Goal: Information Seeking & Learning: Learn about a topic

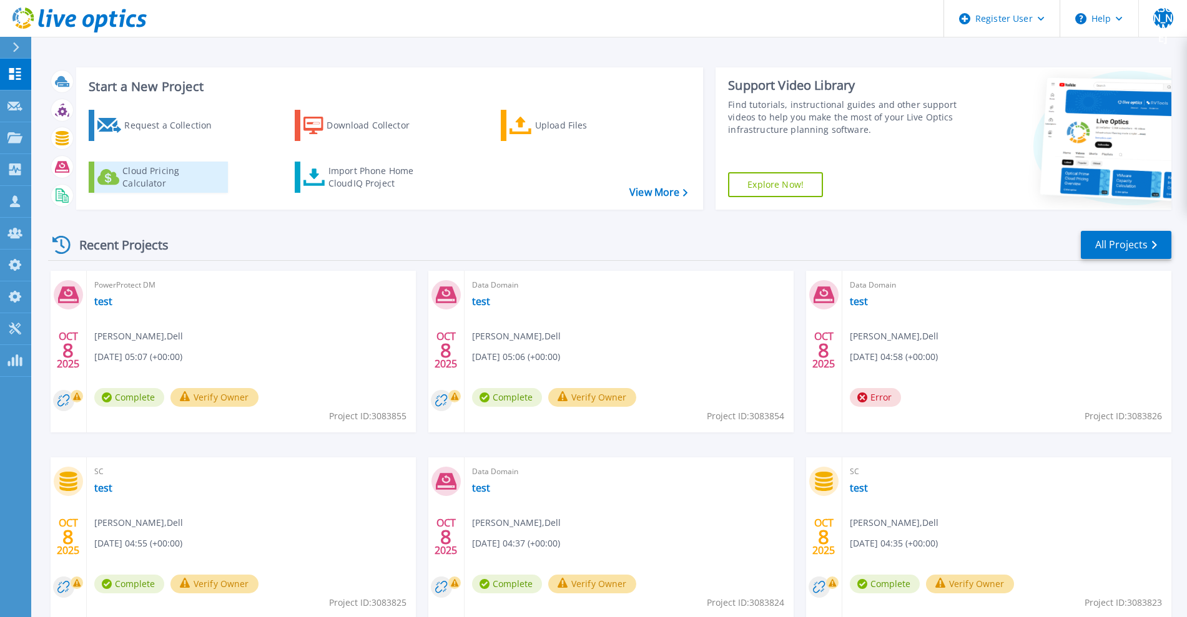
click at [174, 185] on div "Cloud Pricing Calculator" at bounding box center [172, 177] width 100 height 25
click at [1109, 247] on link "All Projects" at bounding box center [1126, 245] width 91 height 28
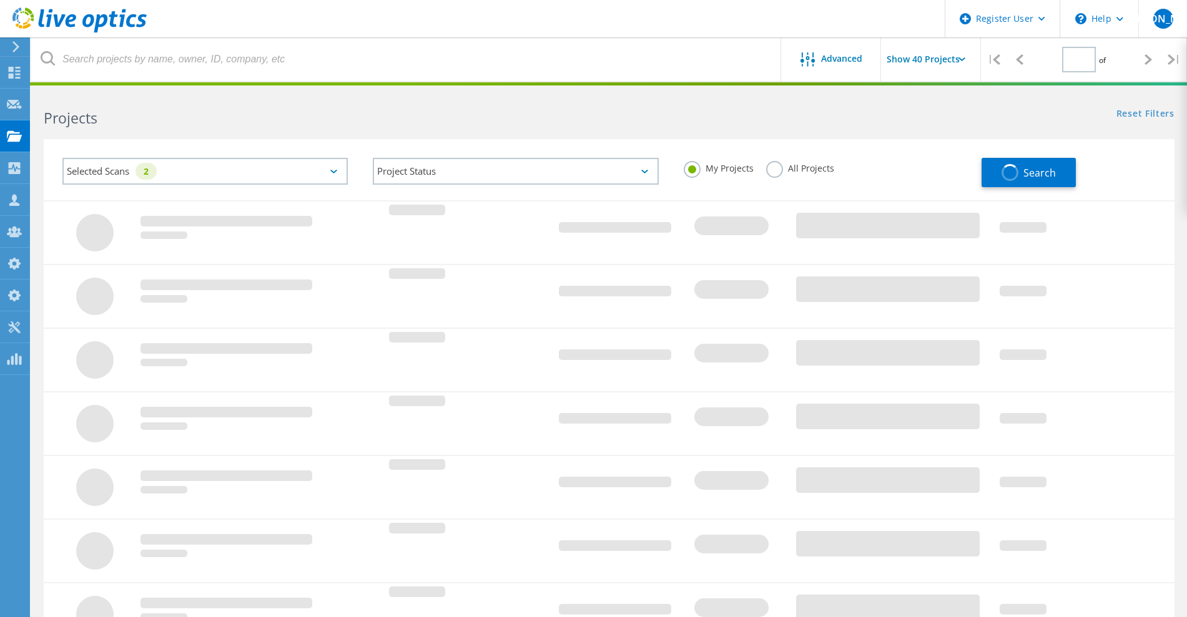
type input "1"
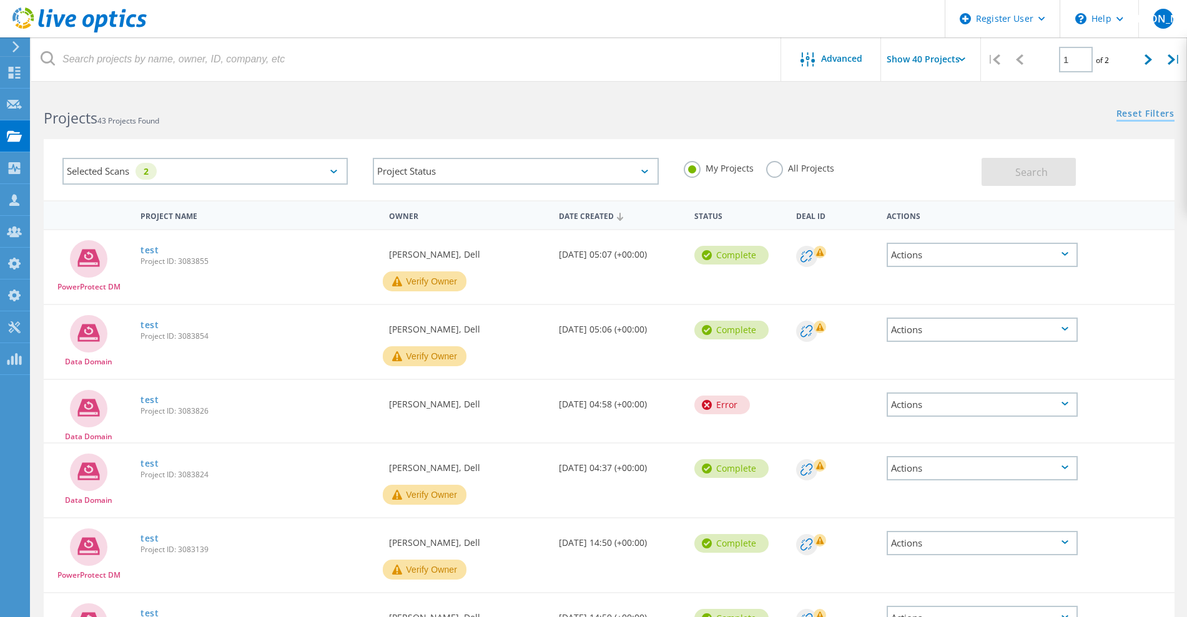
click at [1141, 116] on link "Reset Filters" at bounding box center [1145, 114] width 58 height 11
click at [142, 177] on div "Selected Scans" at bounding box center [204, 171] width 285 height 27
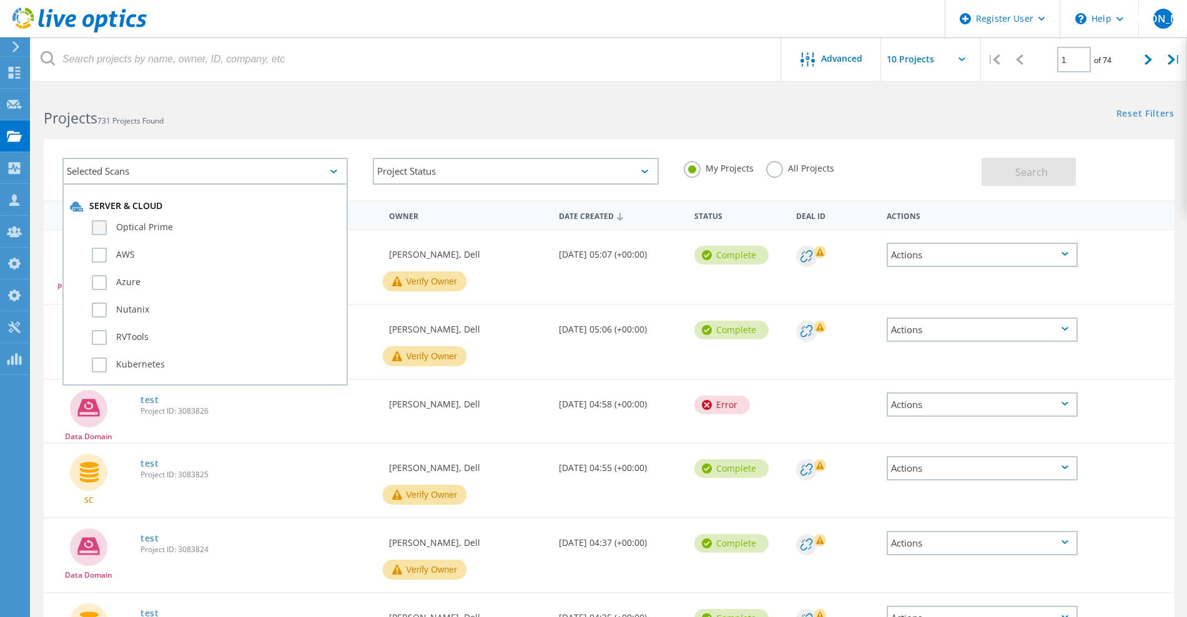
click at [130, 227] on label "Optical Prime" at bounding box center [216, 227] width 248 height 15
click at [0, 0] on input "Optical Prime" at bounding box center [0, 0] width 0 height 0
click at [1005, 162] on button "Search" at bounding box center [1028, 172] width 94 height 28
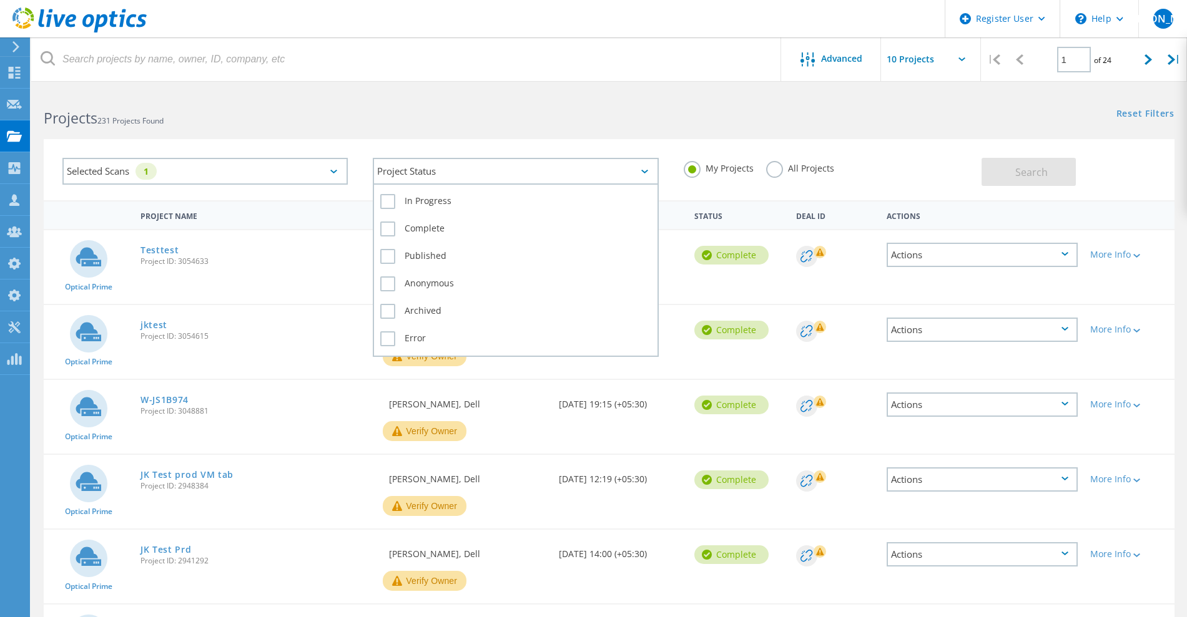
drag, startPoint x: 619, startPoint y: 177, endPoint x: 596, endPoint y: 179, distance: 22.6
click at [619, 177] on div "Project Status" at bounding box center [515, 171] width 285 height 27
click at [420, 228] on label "Complete" at bounding box center [515, 229] width 270 height 15
click at [0, 0] on input "Complete" at bounding box center [0, 0] width 0 height 0
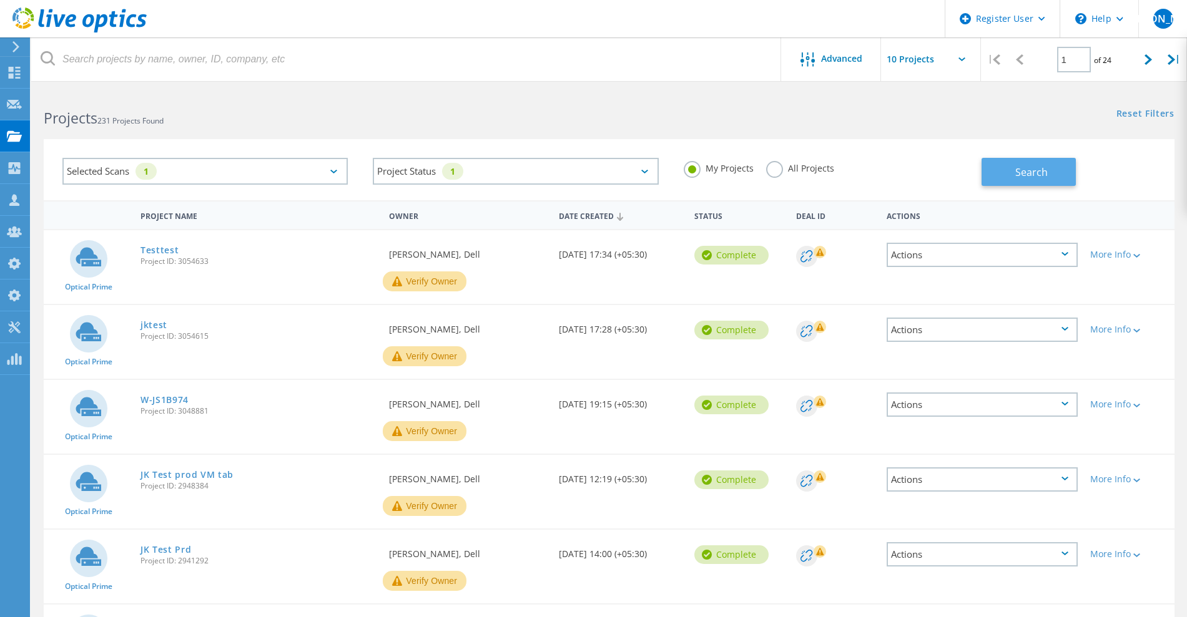
click at [1004, 175] on button "Search" at bounding box center [1028, 172] width 94 height 28
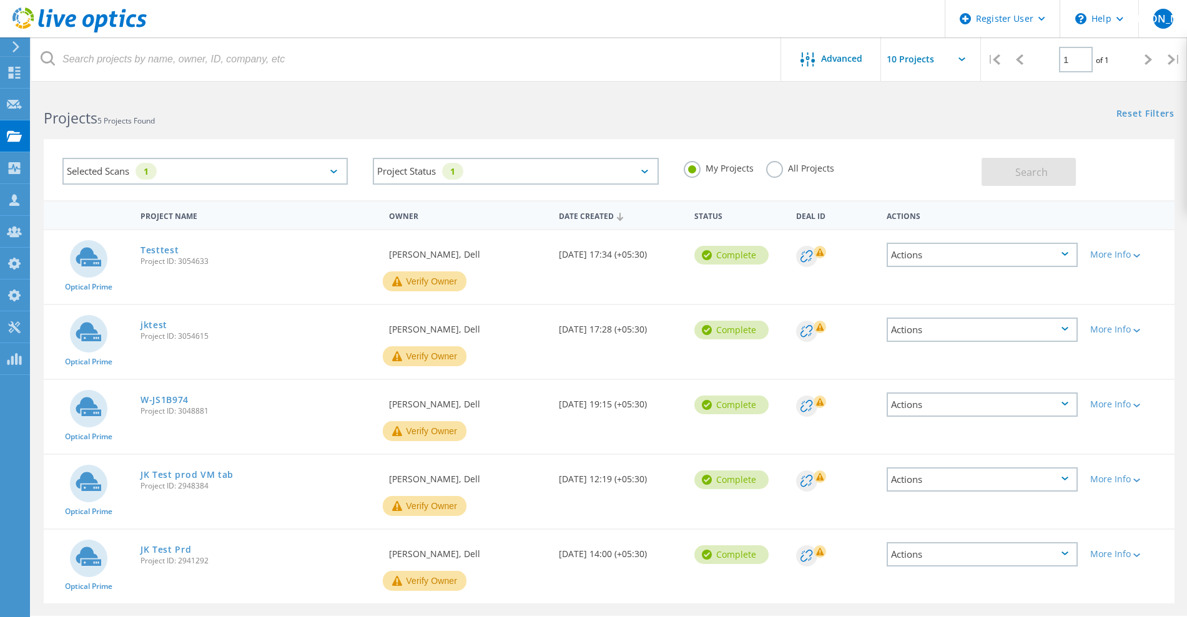
click at [924, 57] on input "text" at bounding box center [943, 59] width 125 height 44
click at [903, 144] on div "Show 40 Projects" at bounding box center [943, 154] width 124 height 21
type input "Show 40 Projects"
click at [772, 168] on label "All Projects" at bounding box center [800, 167] width 68 height 12
click at [0, 0] on input "All Projects" at bounding box center [0, 0] width 0 height 0
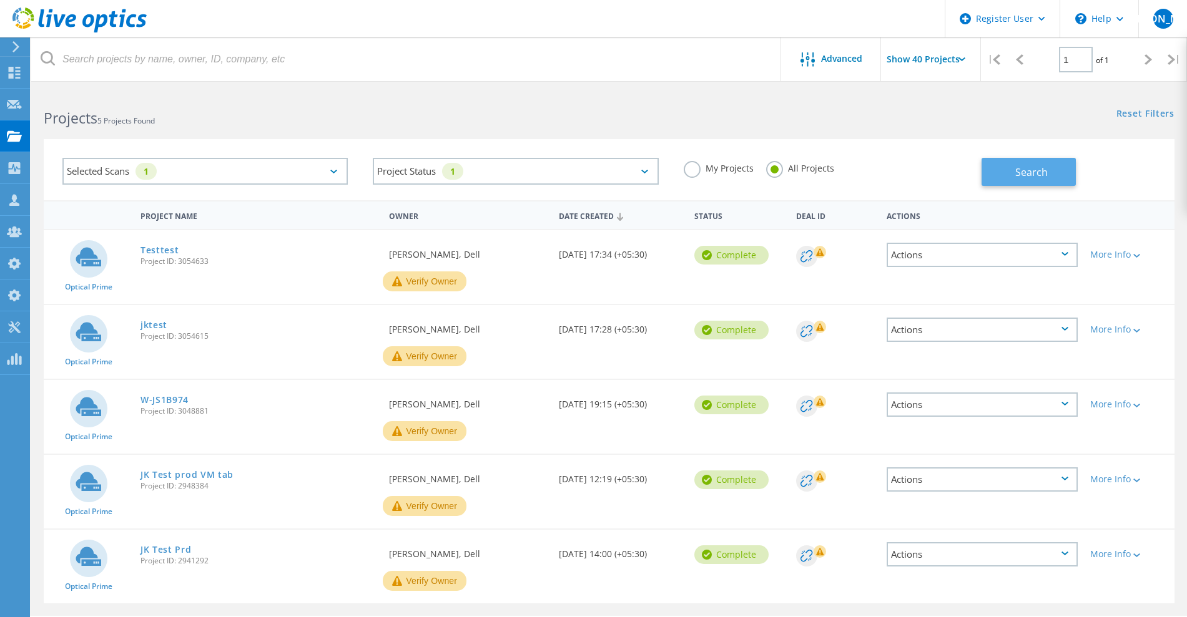
click at [998, 177] on button "Search" at bounding box center [1028, 172] width 94 height 28
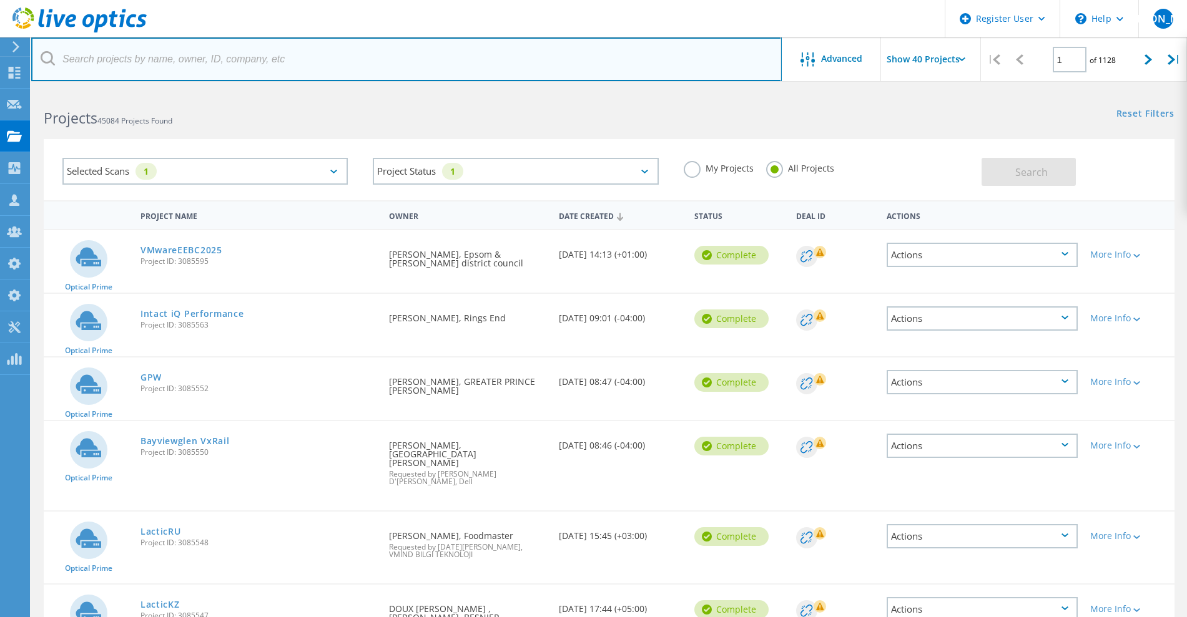
click at [161, 64] on input "text" at bounding box center [406, 59] width 750 height 44
type input "gerry"
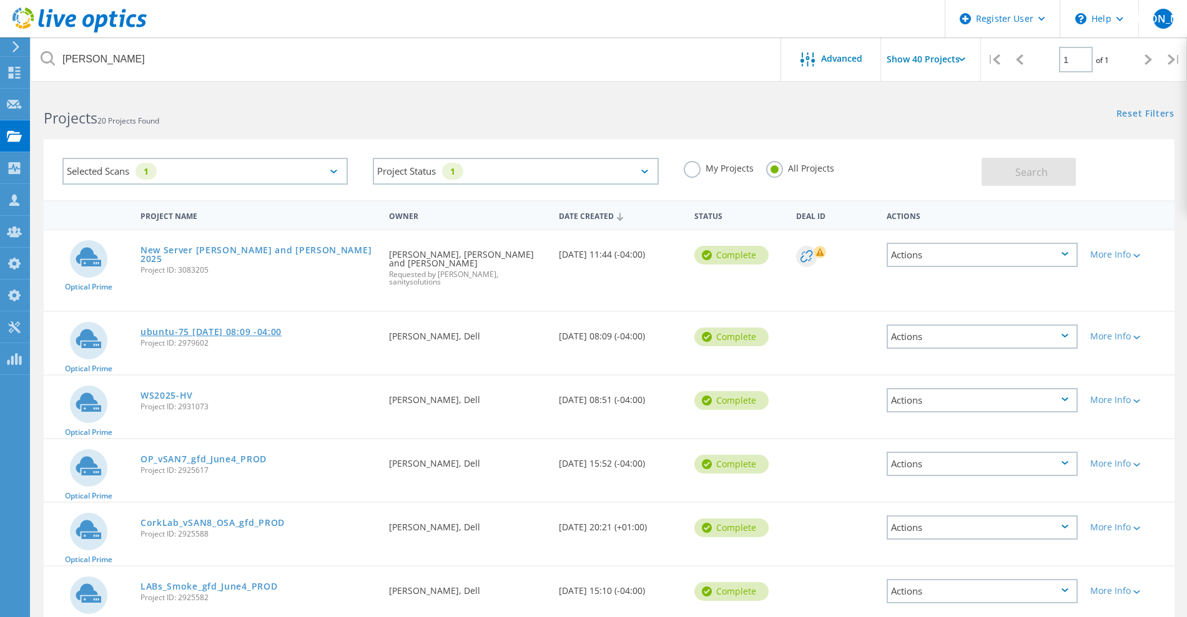
click at [222, 328] on link "ubuntu-75 2025-07-17 08:09 -04:00" at bounding box center [210, 332] width 141 height 9
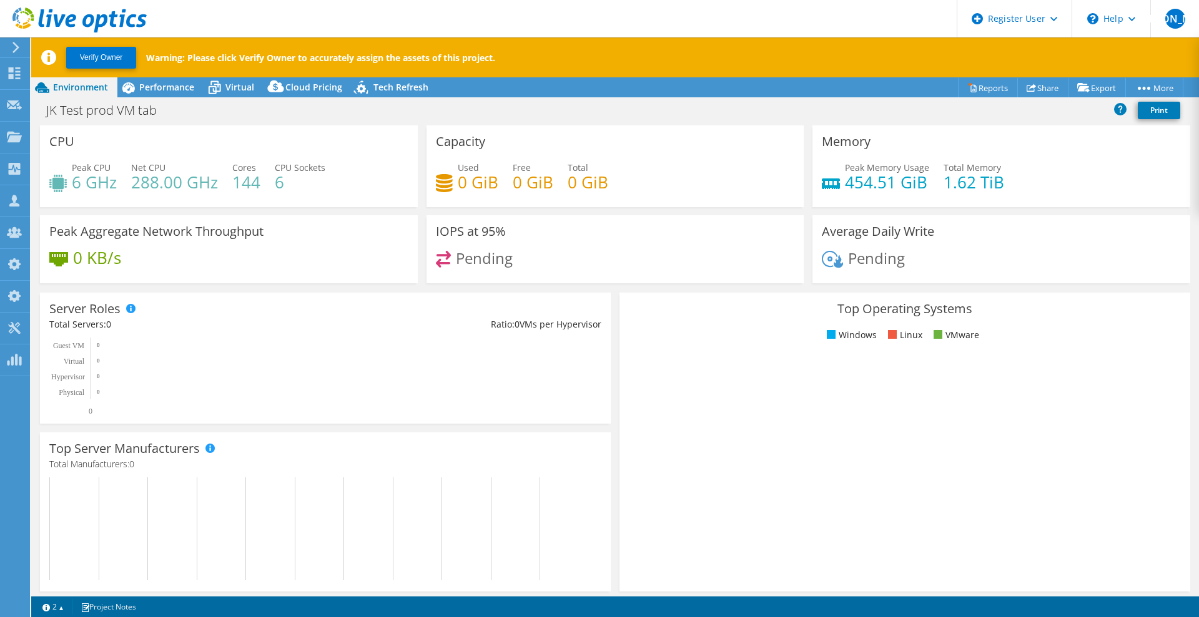
select select "USD"
click at [284, 80] on icon at bounding box center [275, 89] width 25 height 25
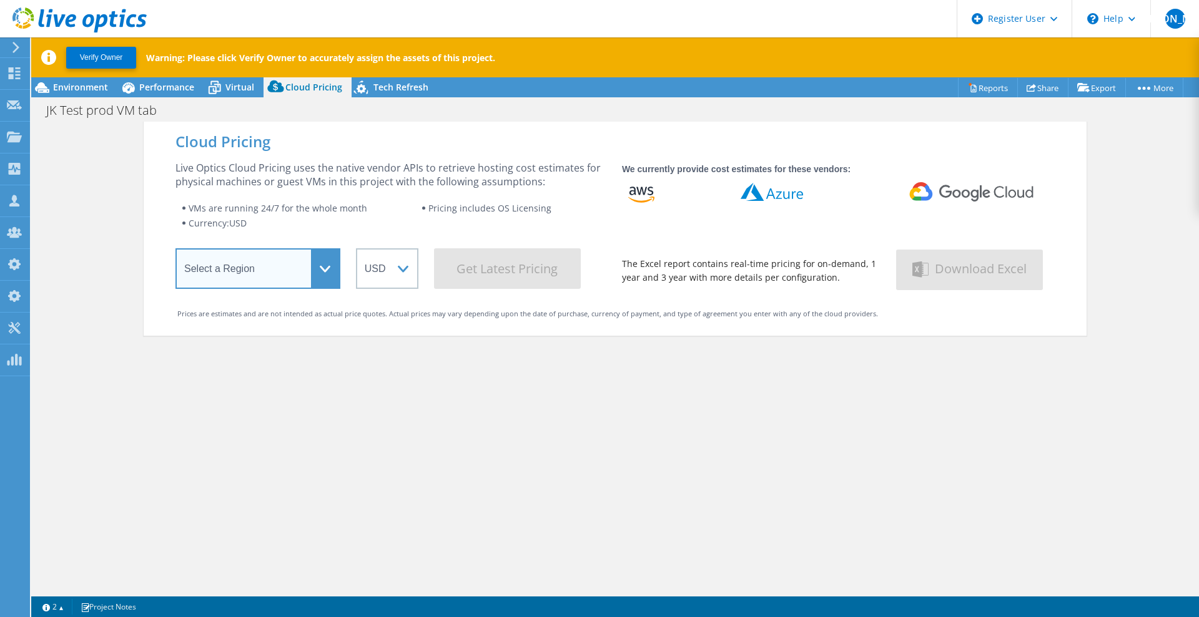
drag, startPoint x: 318, startPoint y: 270, endPoint x: 312, endPoint y: 275, distance: 8.0
click at [318, 270] on select "Select a Region Asia Pacific (Hong Kong) Asia Pacific (Mumbai) Asia Pacific (Se…" at bounding box center [257, 268] width 165 height 41
select select "HongKong"
click at [175, 251] on select "Select a Region Asia Pacific (Hong Kong) Asia Pacific (Mumbai) Asia Pacific (Se…" at bounding box center [257, 268] width 165 height 41
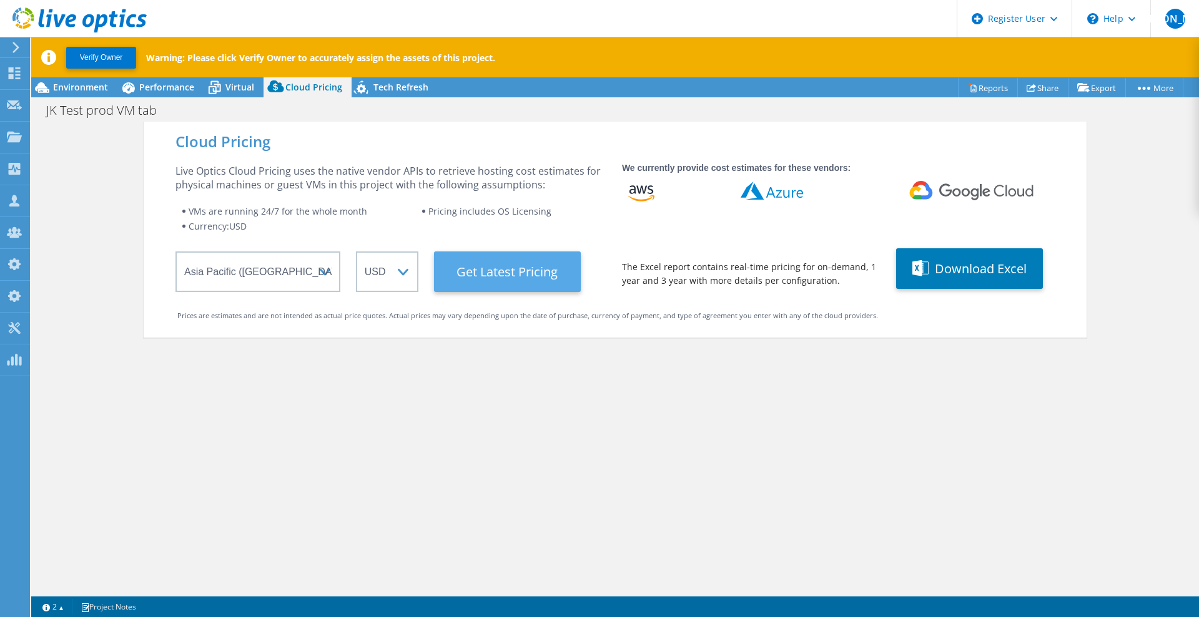
drag, startPoint x: 482, startPoint y: 282, endPoint x: 488, endPoint y: 286, distance: 7.1
click at [484, 282] on Latest "Get Latest Pricing" at bounding box center [507, 272] width 147 height 41
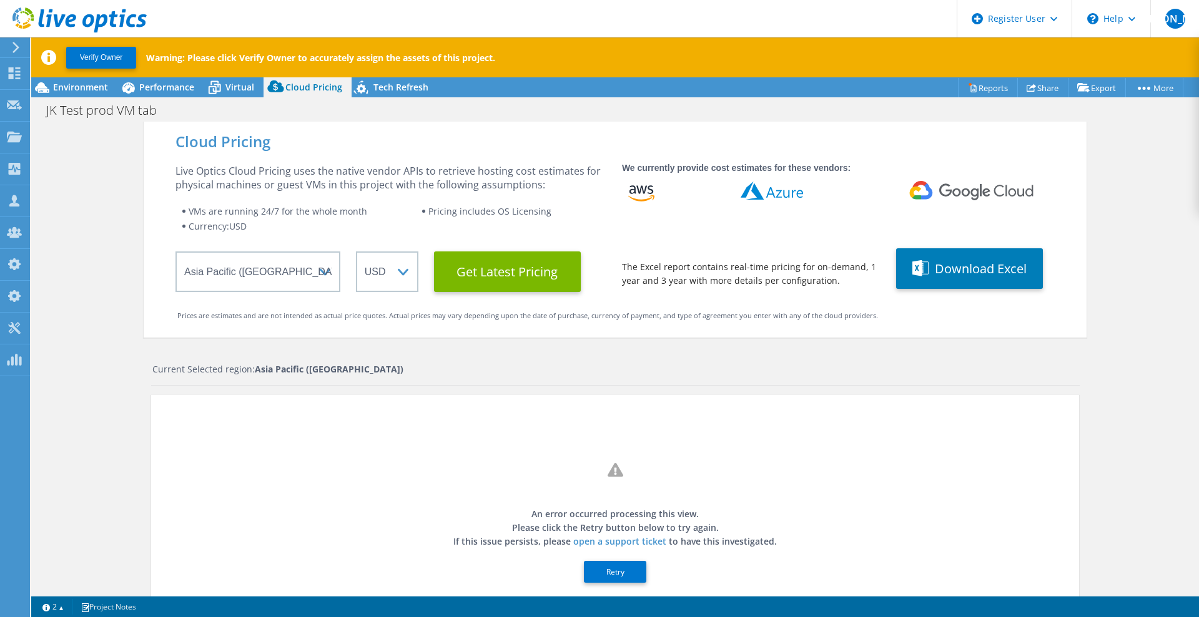
scroll to position [78, 0]
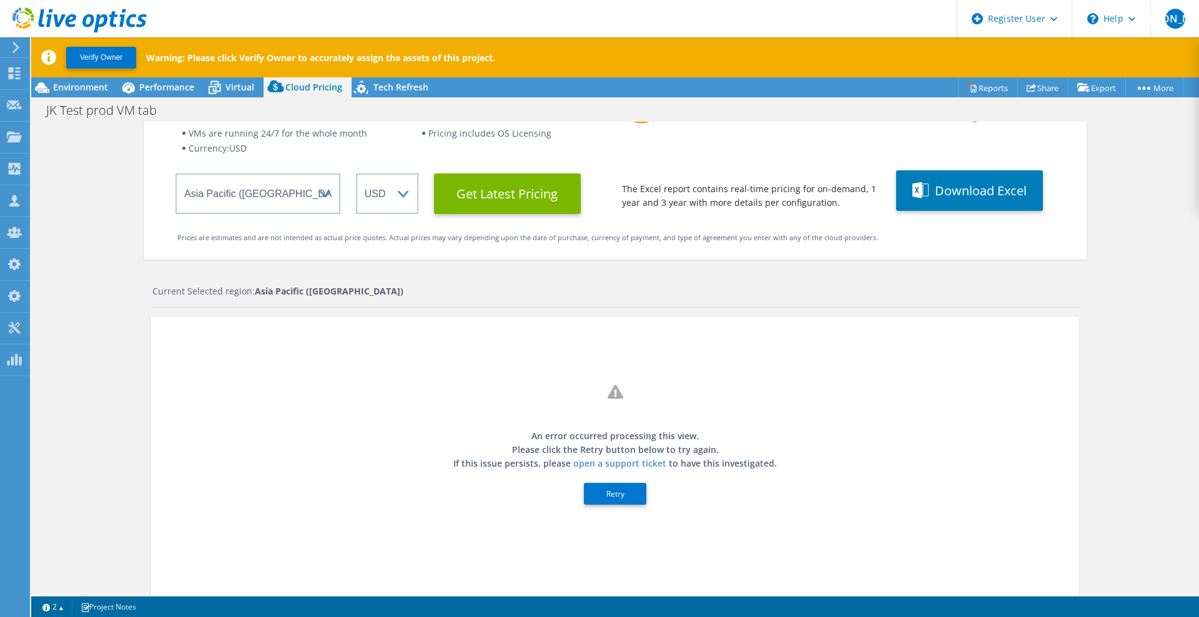
click at [603, 494] on button "Retry" at bounding box center [615, 494] width 62 height 22
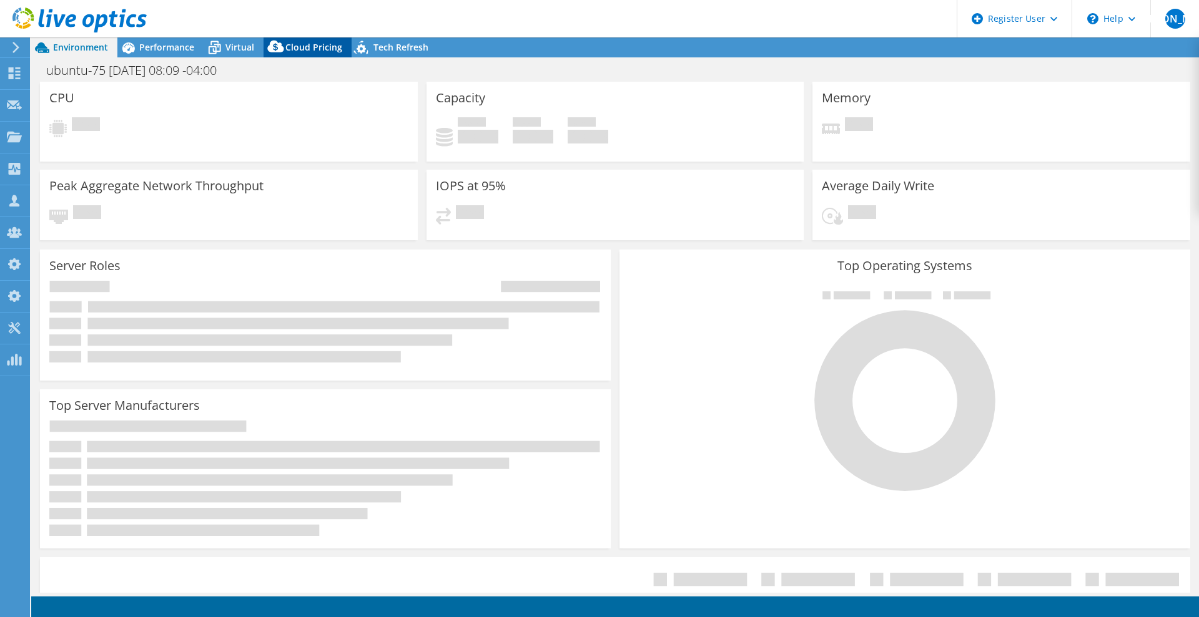
select select "USEast"
click at [303, 51] on span "Cloud Pricing" at bounding box center [313, 47] width 57 height 12
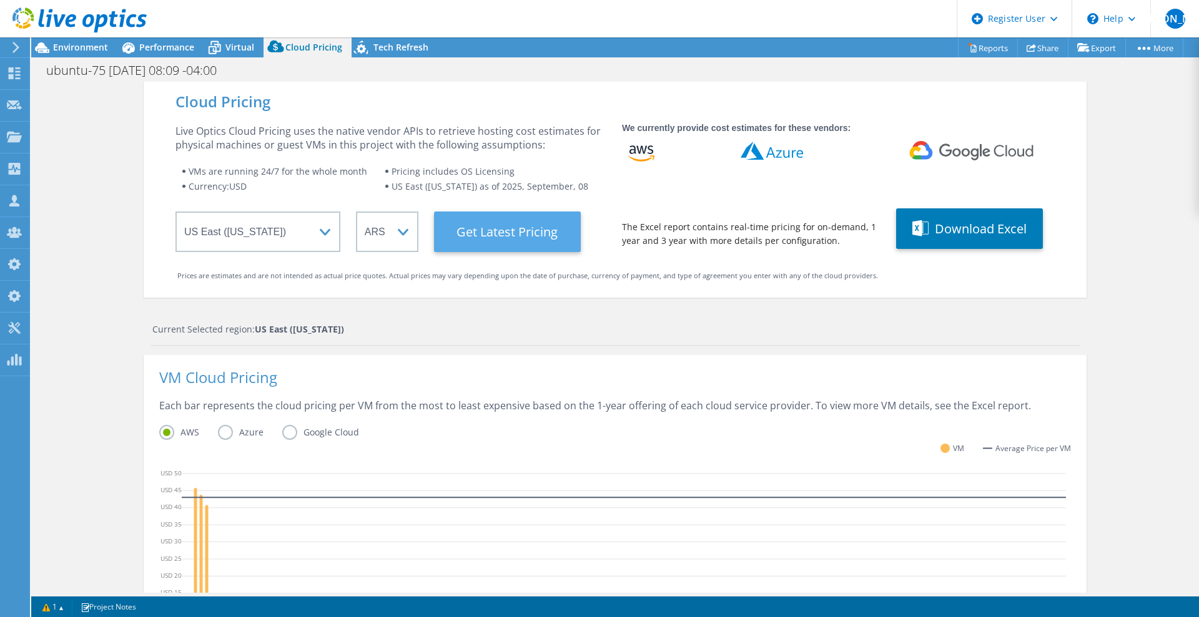
click at [500, 232] on Latest "Get Latest Pricing" at bounding box center [507, 232] width 147 height 41
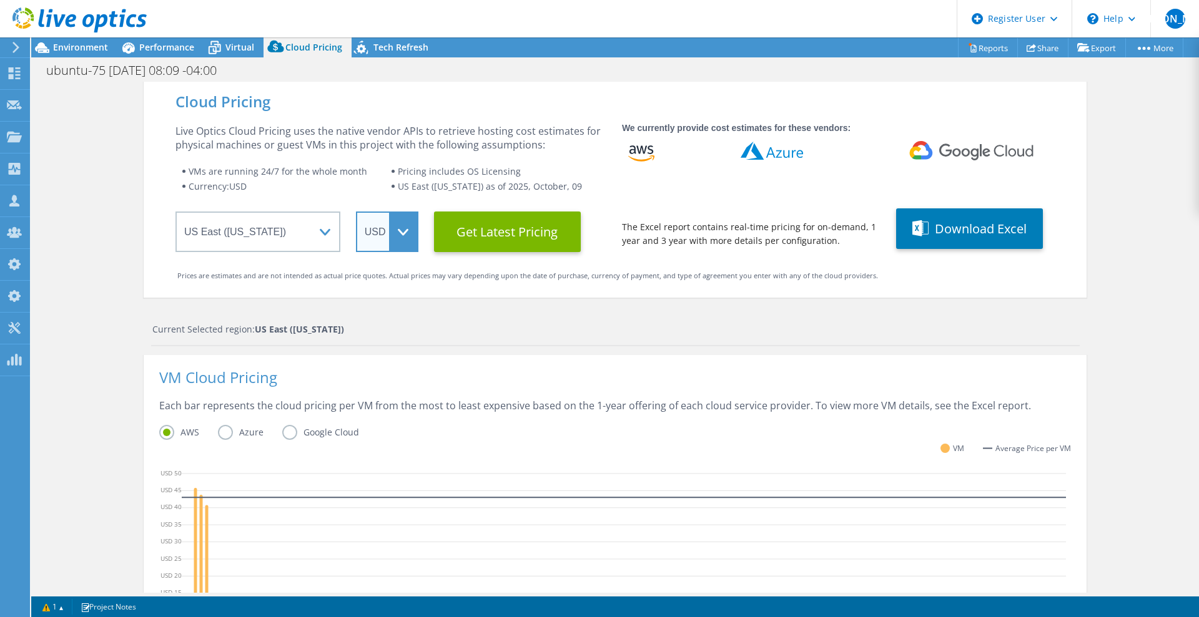
click at [398, 239] on select "ARS AUD BRL CAD CHF CLP CNY DKK EUR GBP HKD HUF INR JPY MXN MYR NOK NZD PEN SEK…" at bounding box center [387, 232] width 62 height 41
click at [356, 212] on select "ARS AUD BRL CAD CHF CLP CNY DKK EUR GBP HKD HUF INR JPY MXN MYR NOK NZD PEN SEK…" at bounding box center [387, 232] width 62 height 41
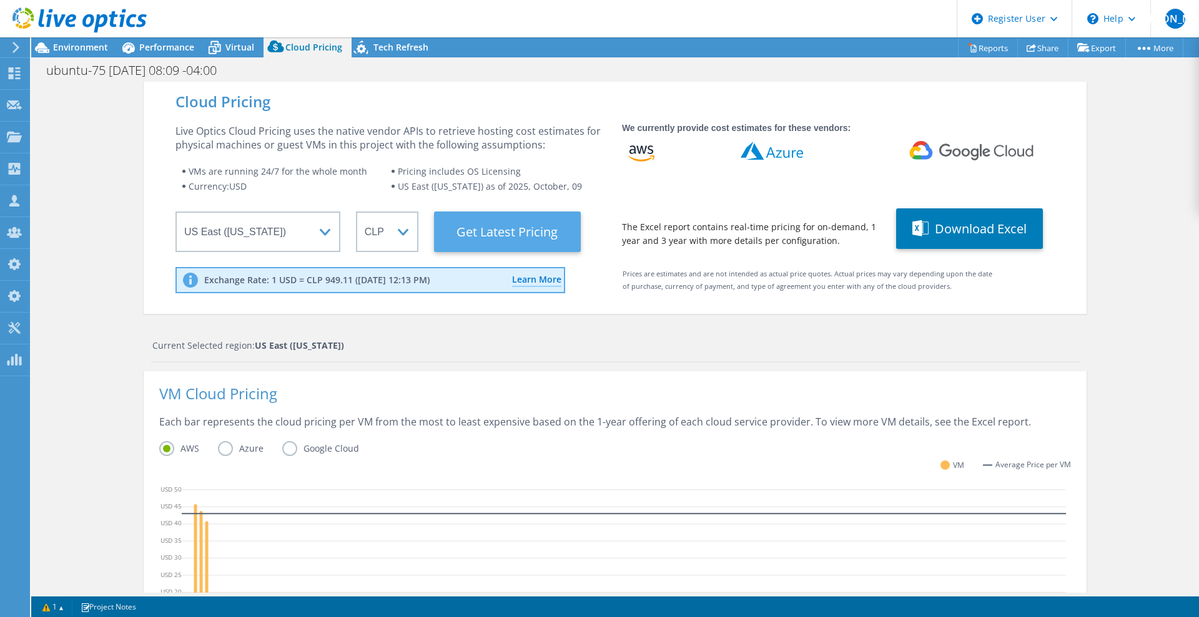
click at [526, 239] on Latest "Get Latest Pricing" at bounding box center [507, 232] width 147 height 41
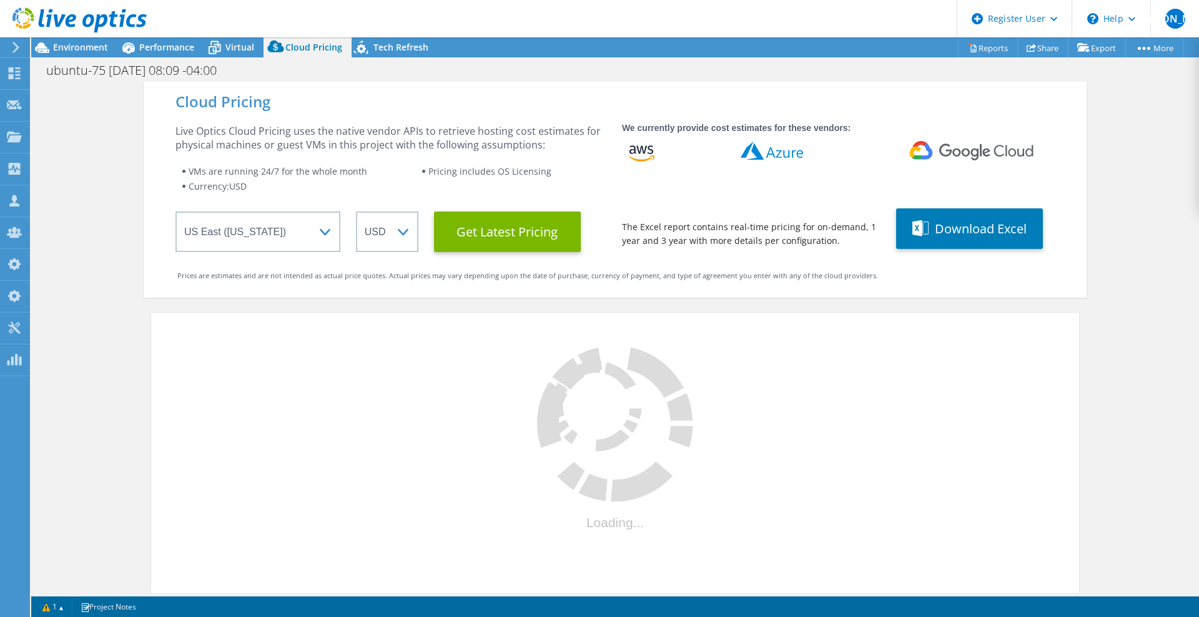
select select "CLP"
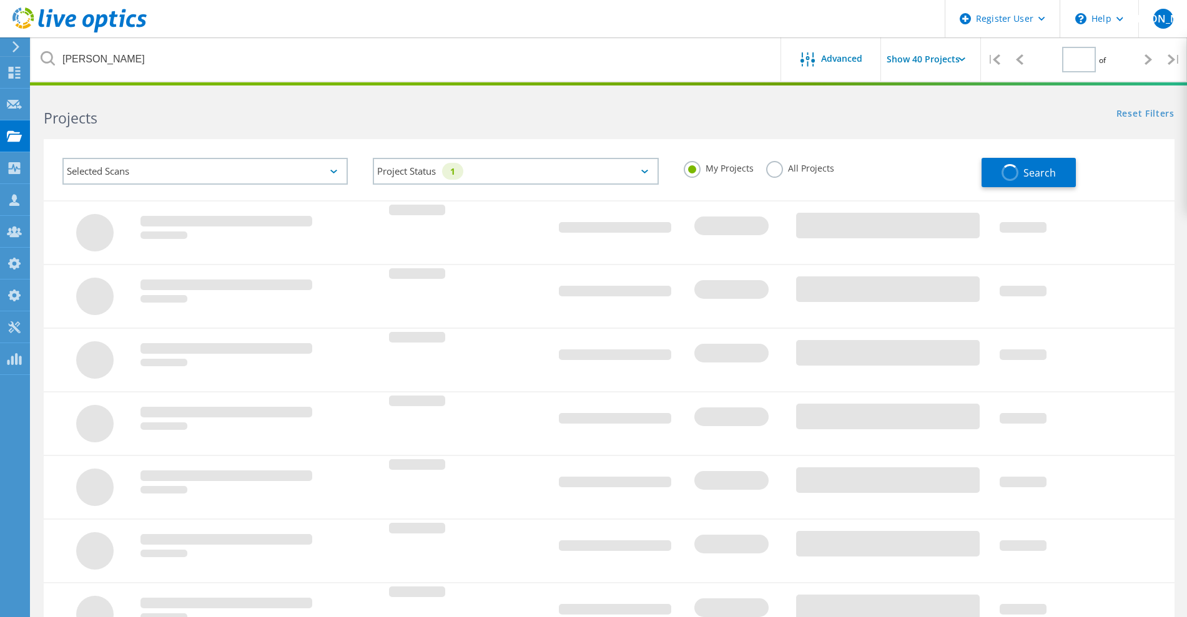
type input "1"
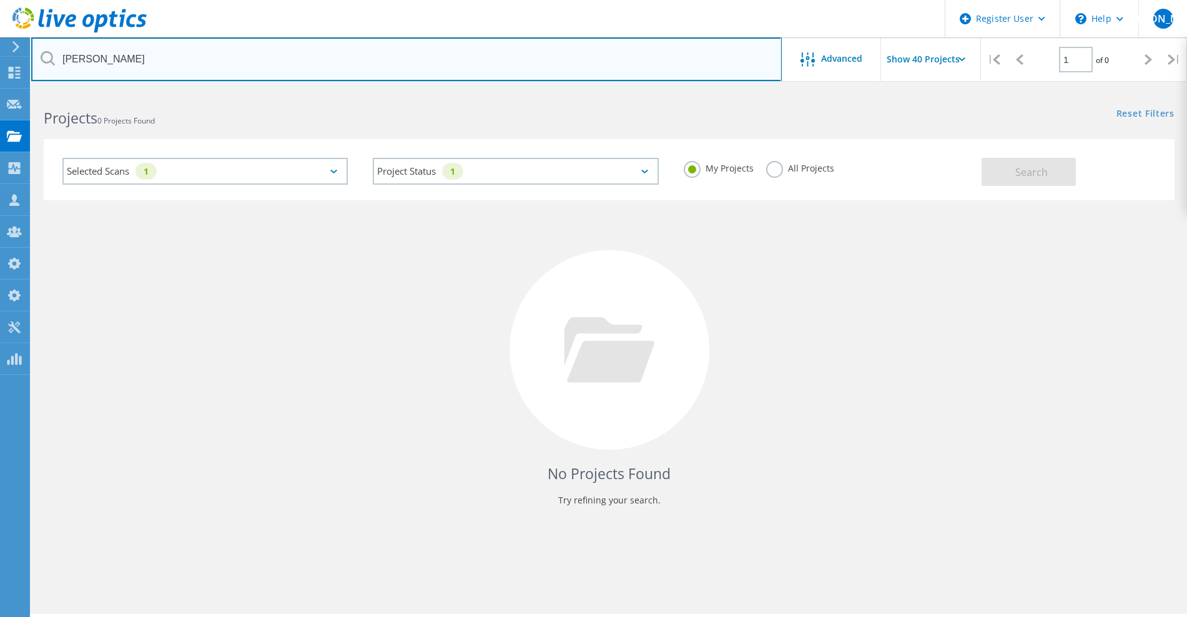
click at [78, 61] on input "[PERSON_NAME]" at bounding box center [406, 59] width 750 height 44
click at [77, 61] on input "[PERSON_NAME]" at bounding box center [406, 59] width 750 height 44
type input "upgrade"
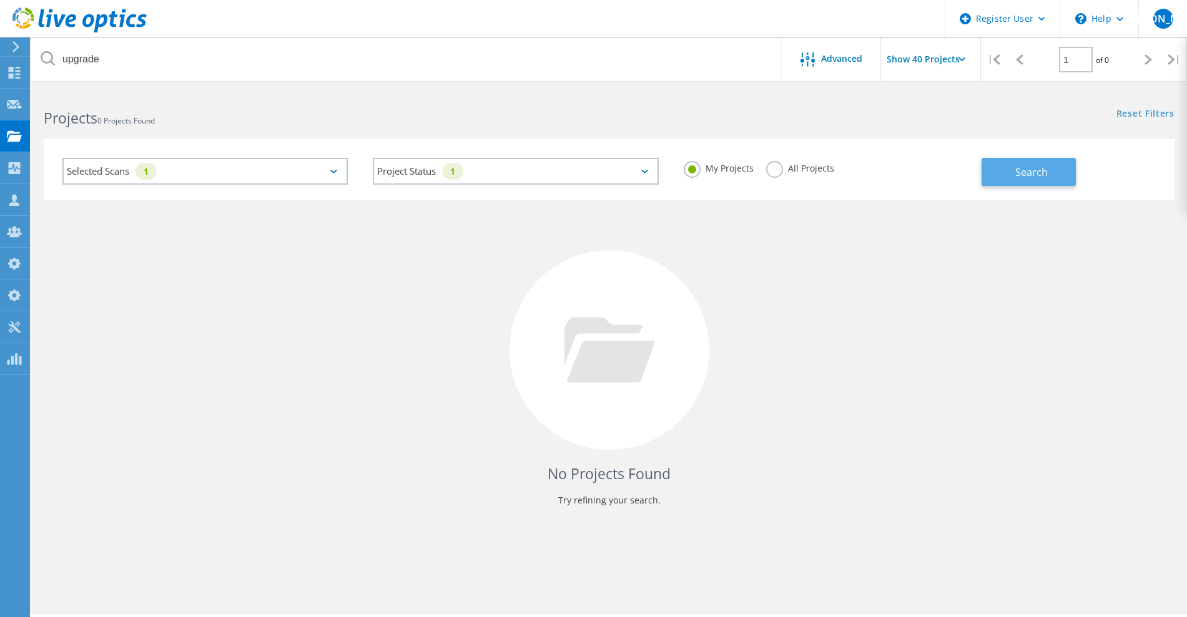
click at [1033, 178] on span "Search" at bounding box center [1031, 172] width 32 height 14
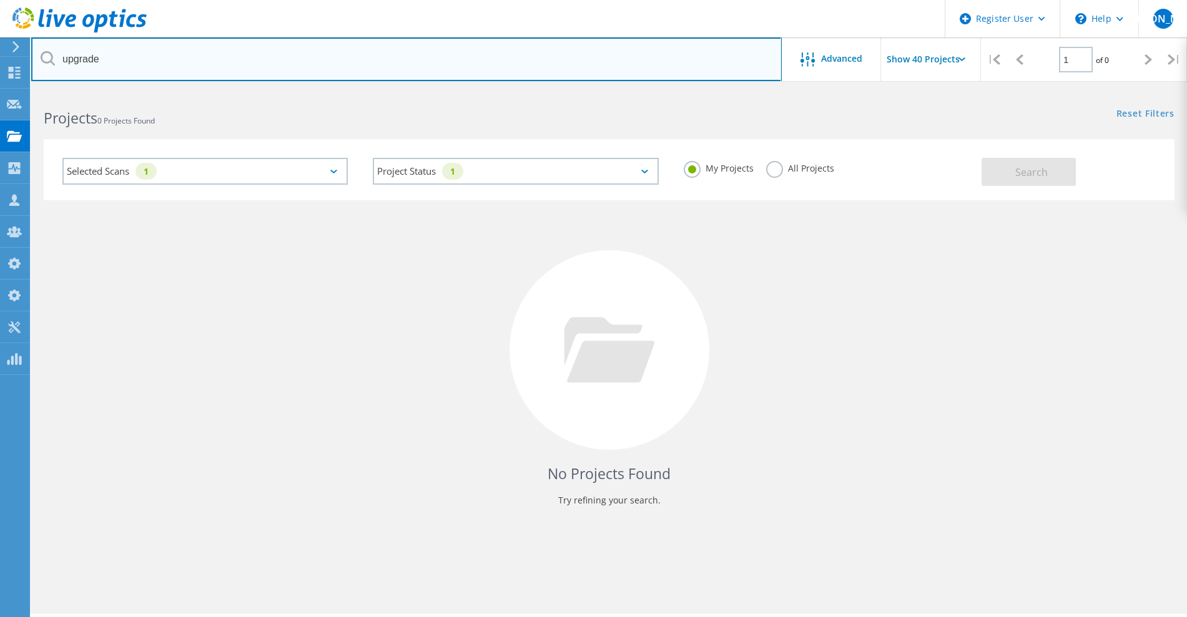
click at [132, 68] on input "upgrade" at bounding box center [406, 59] width 750 height 44
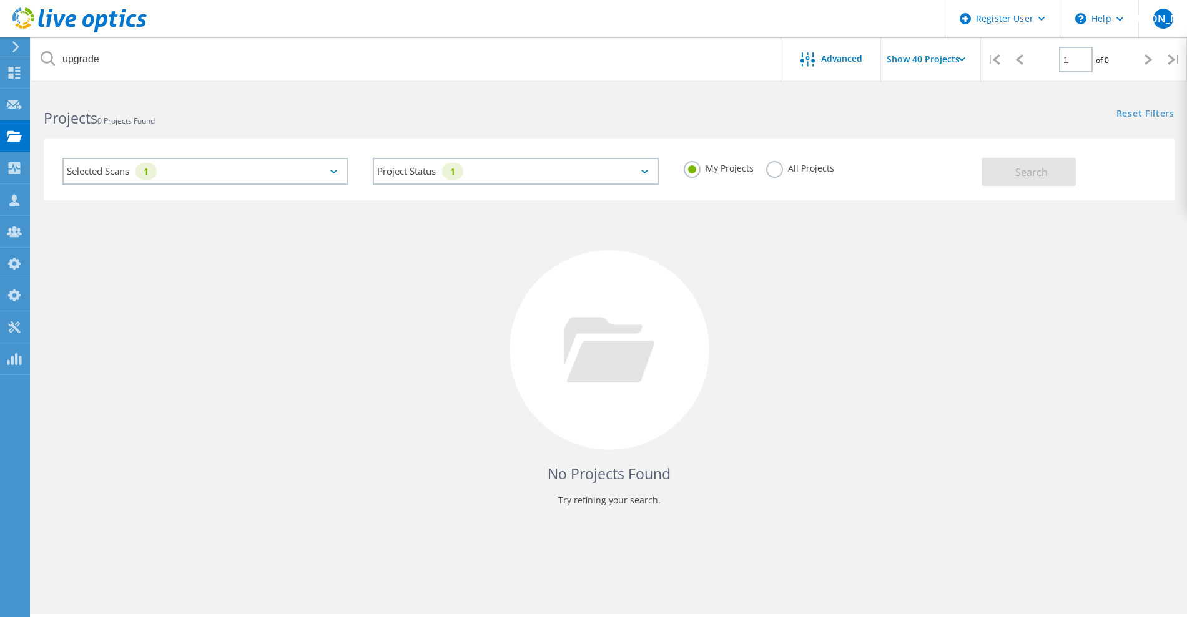
click at [188, 109] on h2 "Projects 0 Projects Found" at bounding box center [320, 118] width 552 height 21
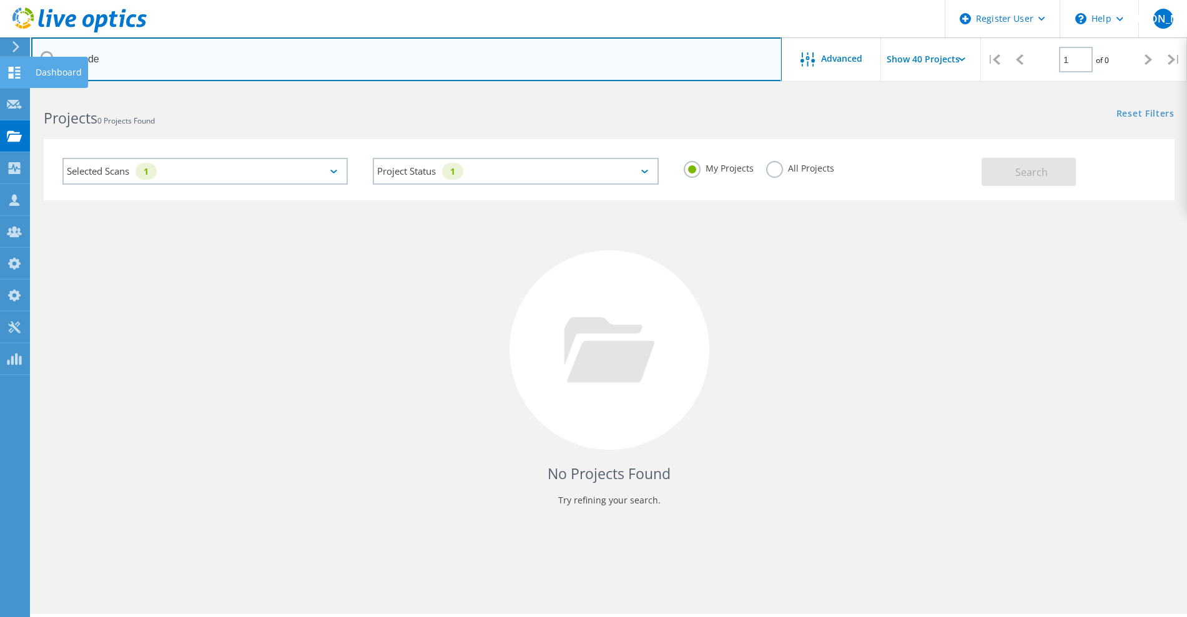
drag, startPoint x: 119, startPoint y: 62, endPoint x: 26, endPoint y: 65, distance: 93.7
click at [26, 91] on div "Register User \n Help Explore Helpful Articles Contact Support JA Dell Admin Us…" at bounding box center [593, 371] width 1187 height 561
click at [144, 57] on input "upgrade" at bounding box center [406, 59] width 750 height 44
drag, startPoint x: 132, startPoint y: 59, endPoint x: 51, endPoint y: 60, distance: 80.5
click at [51, 60] on div "upgrade" at bounding box center [406, 59] width 750 height 44
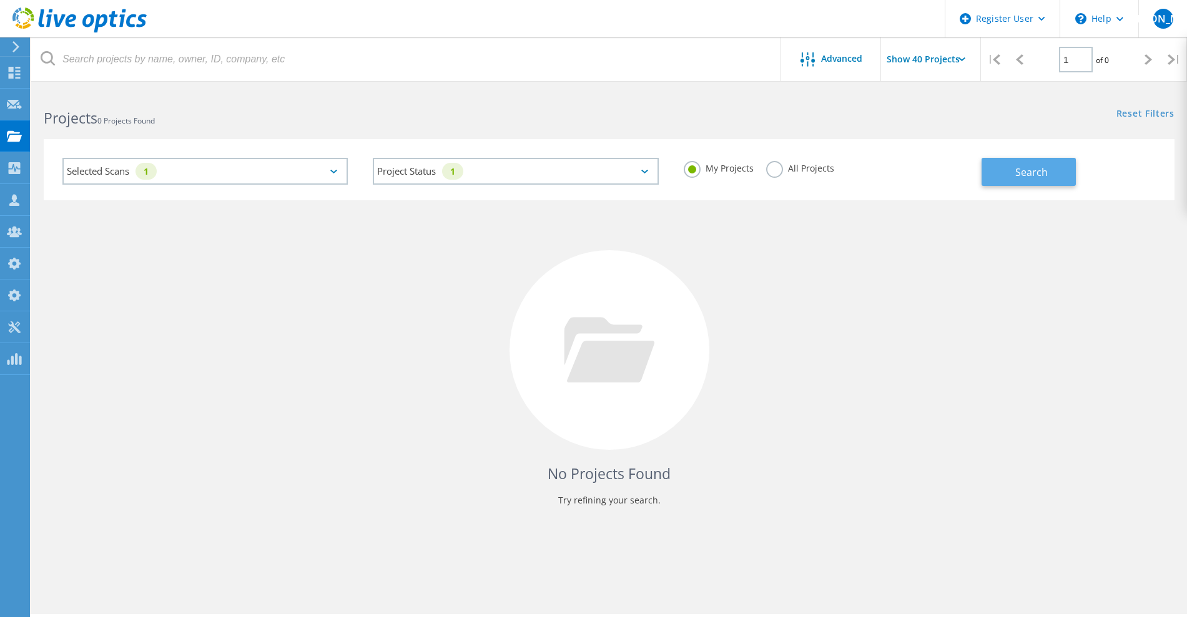
click at [1016, 184] on button "Search" at bounding box center [1028, 172] width 94 height 28
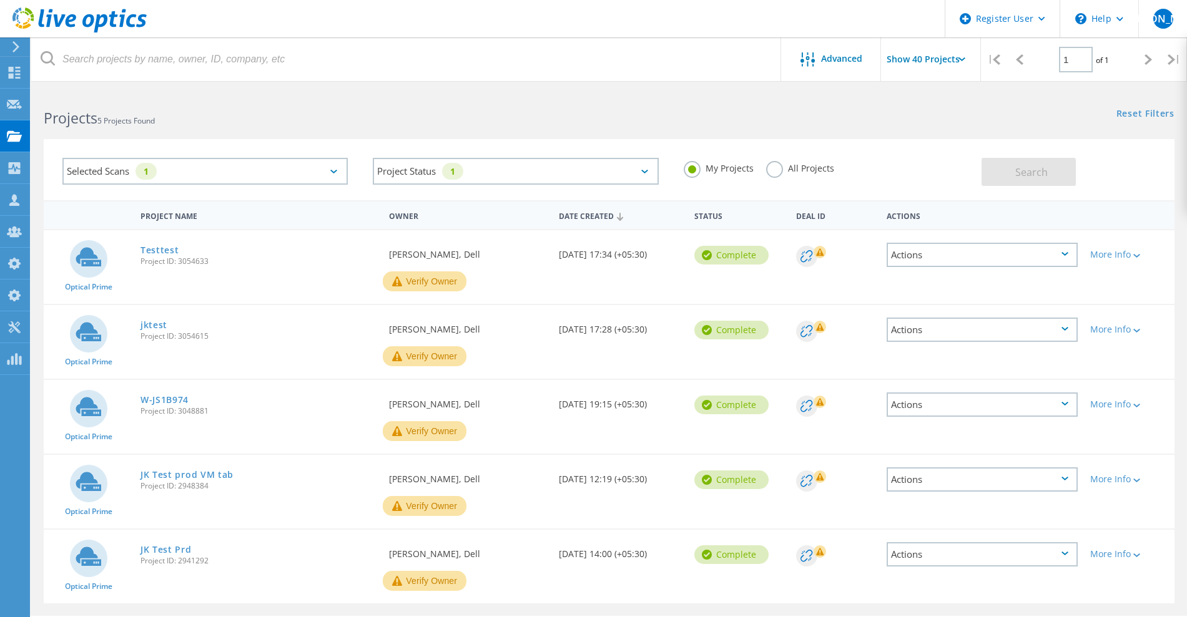
click at [764, 171] on div "My Projects All Projects" at bounding box center [826, 168] width 310 height 46
click at [768, 172] on label "All Projects" at bounding box center [800, 167] width 68 height 12
click at [0, 0] on input "All Projects" at bounding box center [0, 0] width 0 height 0
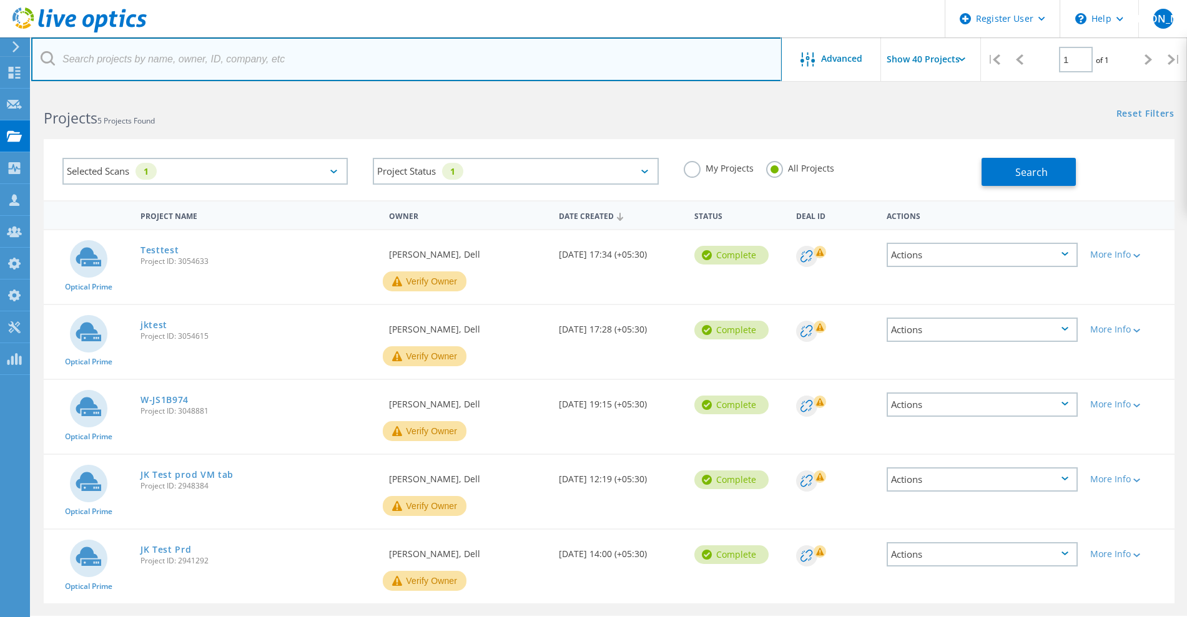
click at [397, 64] on input "text" at bounding box center [406, 59] width 750 height 44
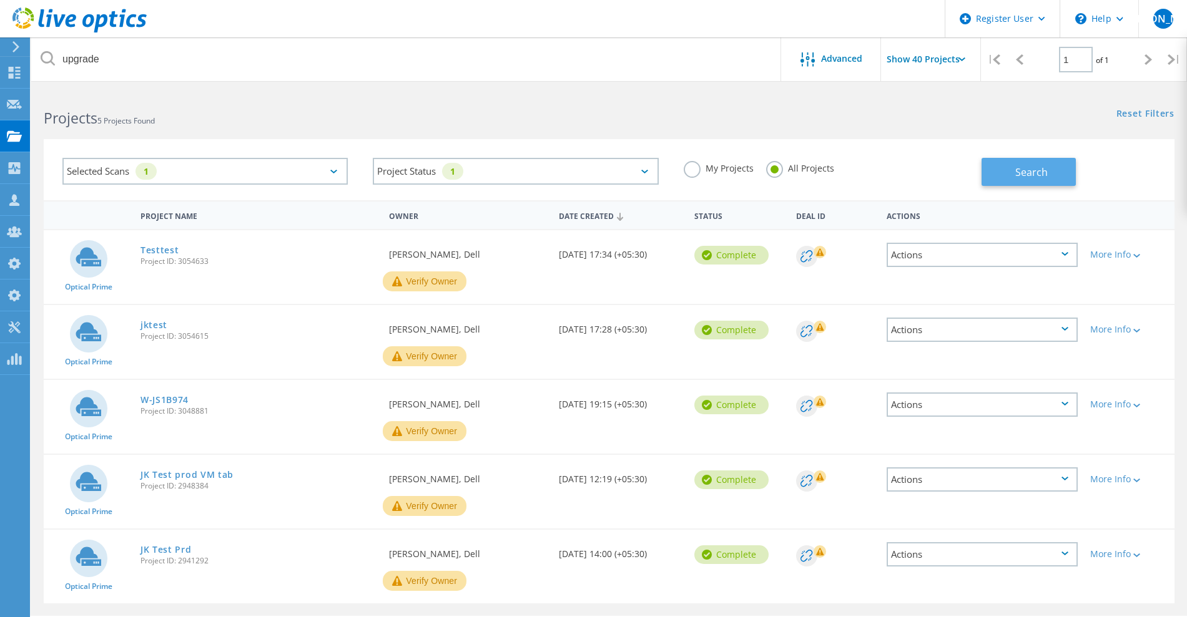
click at [1031, 174] on span "Search" at bounding box center [1031, 172] width 32 height 14
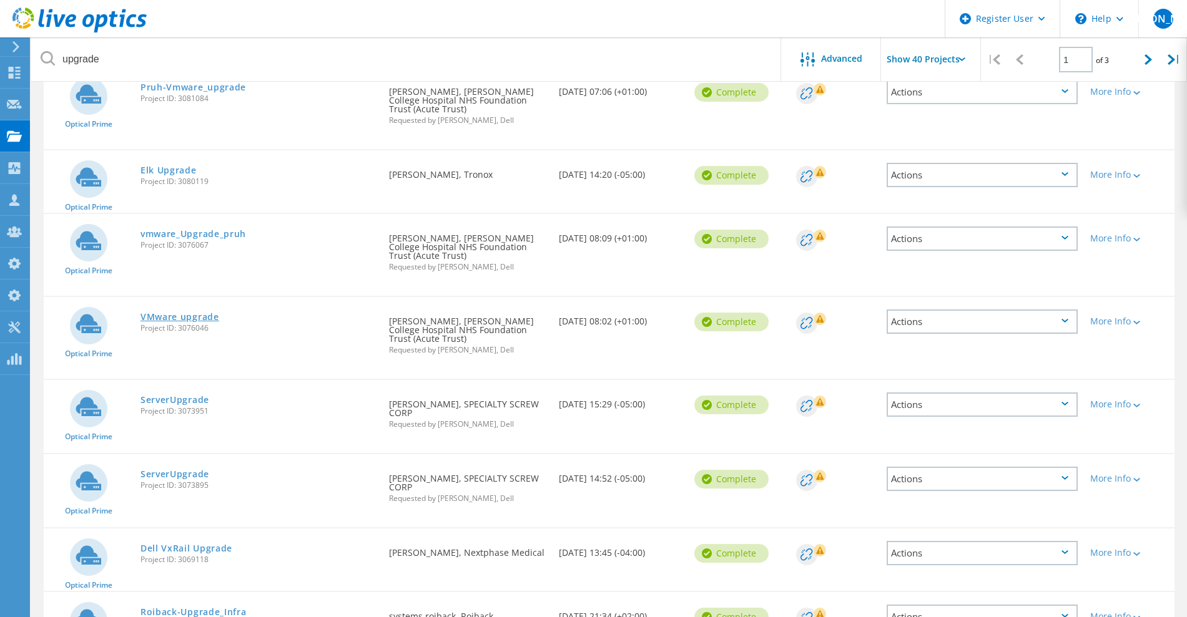
scroll to position [312, 0]
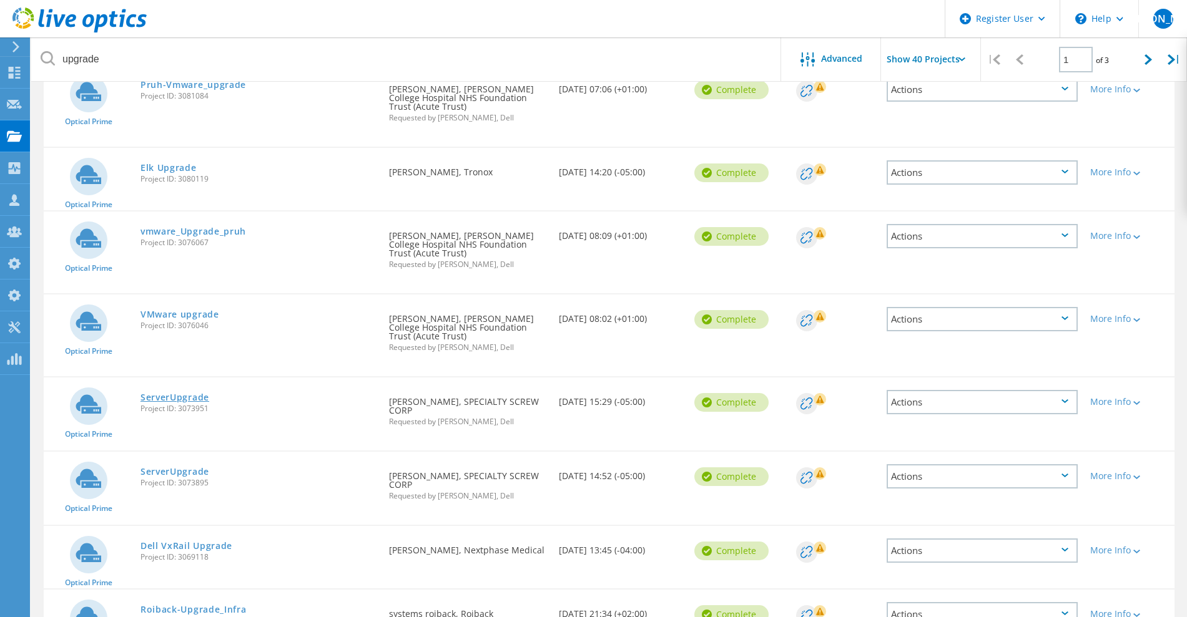
click at [159, 393] on link "ServerUpgrade" at bounding box center [174, 397] width 69 height 9
click at [168, 468] on link "ServerUpgrade" at bounding box center [174, 472] width 69 height 9
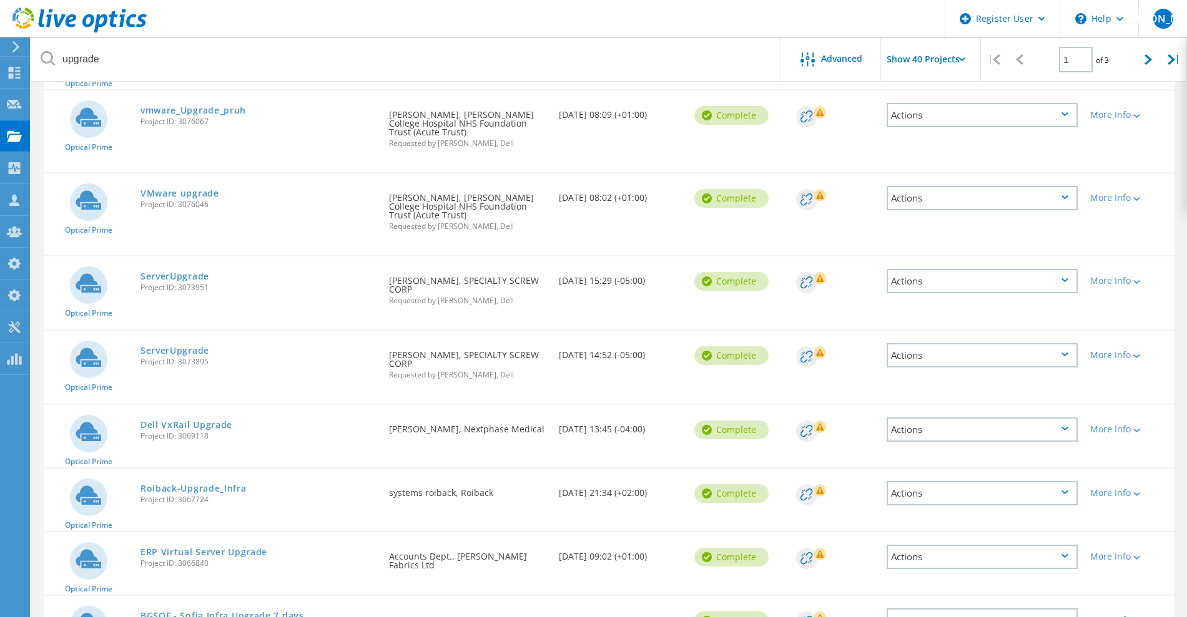
scroll to position [468, 0]
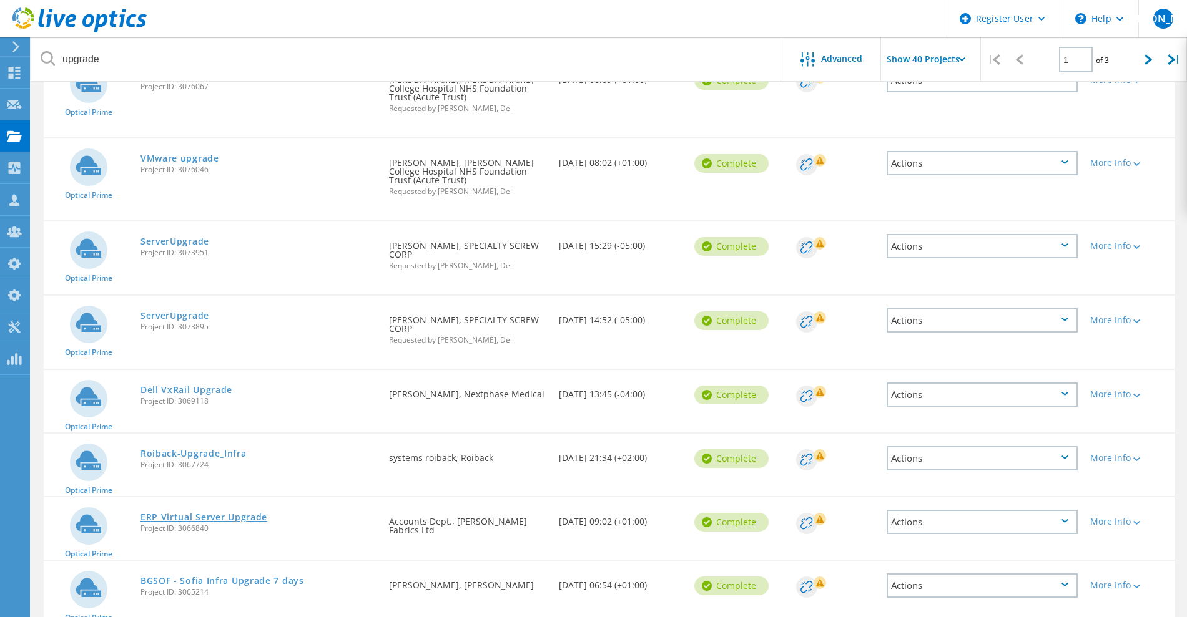
click at [222, 513] on link "ERP Virtual Server Upgrade" at bounding box center [203, 517] width 127 height 9
click at [232, 577] on link "BGSOF - Sofia Infra Upgrade 7 days" at bounding box center [222, 581] width 164 height 9
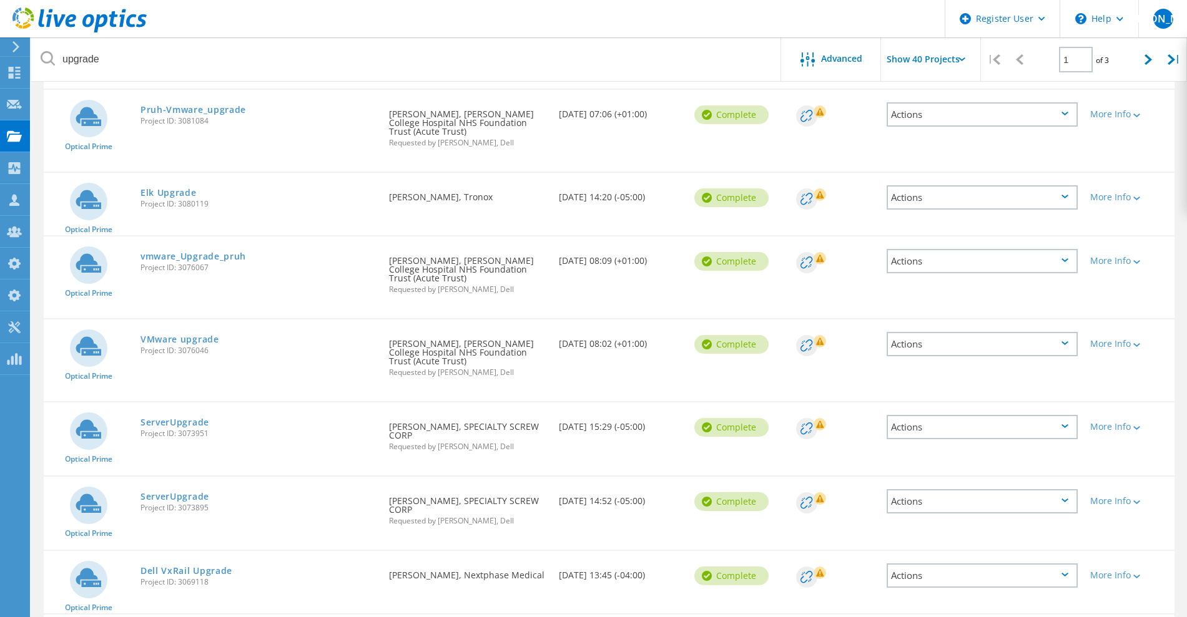
scroll to position [156, 0]
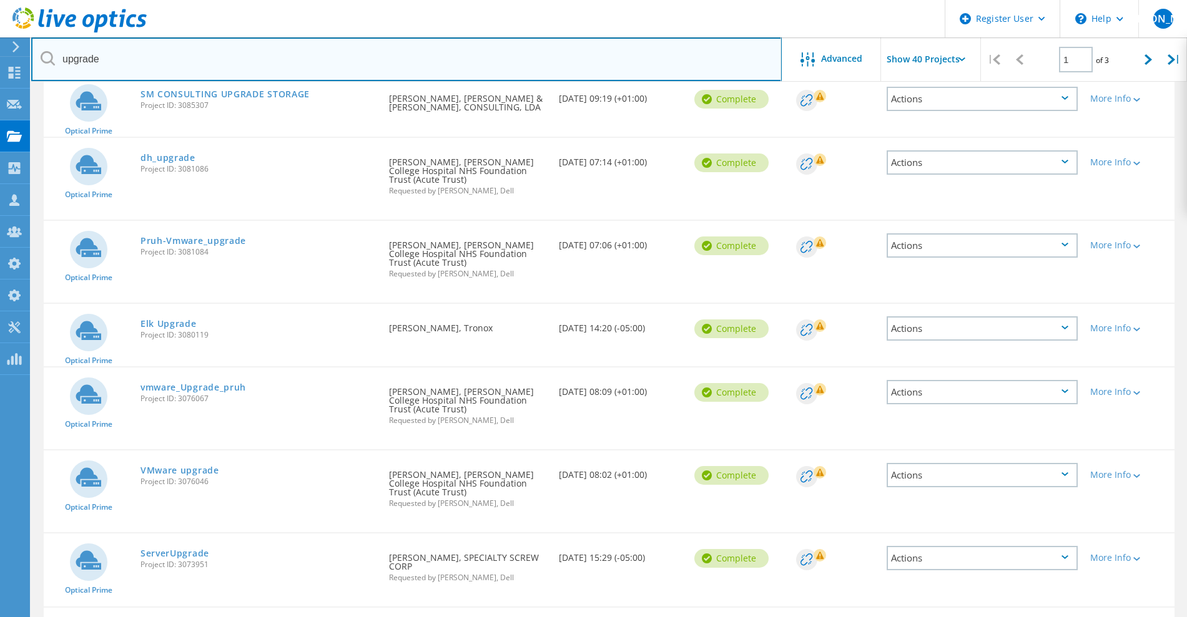
click at [84, 58] on input "upgrade" at bounding box center [406, 59] width 750 height 44
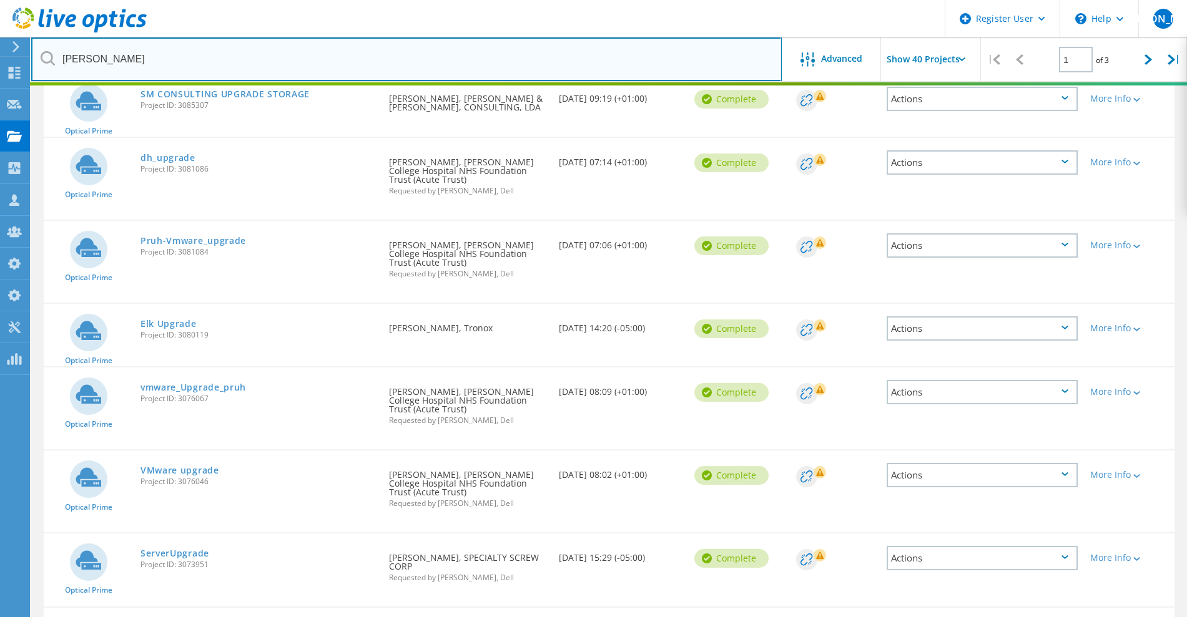
scroll to position [0, 0]
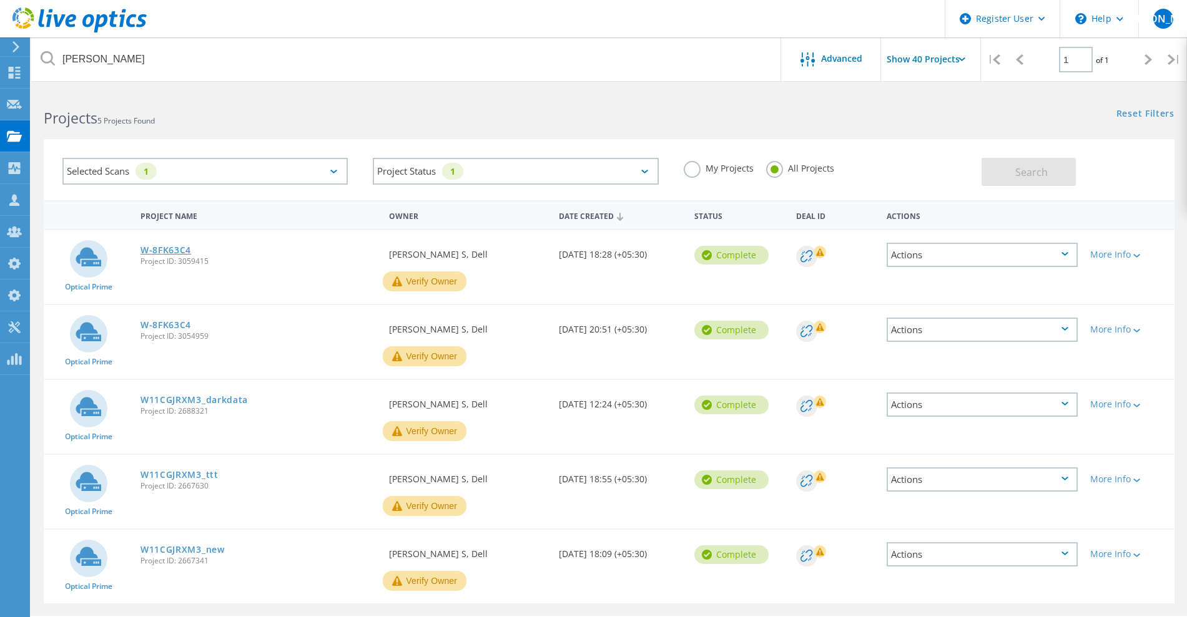
click at [178, 253] on link "W-8FK63C4" at bounding box center [165, 250] width 51 height 9
click at [162, 328] on link "W-8FK63C4" at bounding box center [165, 325] width 51 height 9
click at [160, 401] on link "W11CGJRXM3_darkdata" at bounding box center [193, 400] width 107 height 9
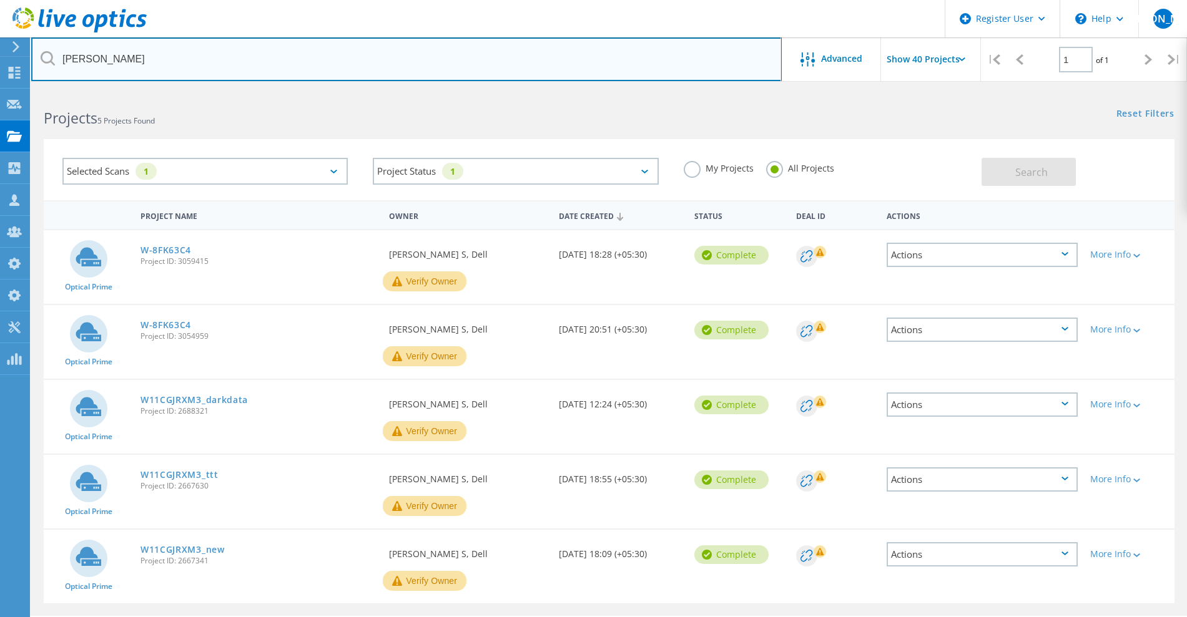
drag, startPoint x: 57, startPoint y: 53, endPoint x: 44, endPoint y: 53, distance: 13.1
click at [44, 53] on div "bhanu" at bounding box center [406, 59] width 750 height 44
type input "sql"
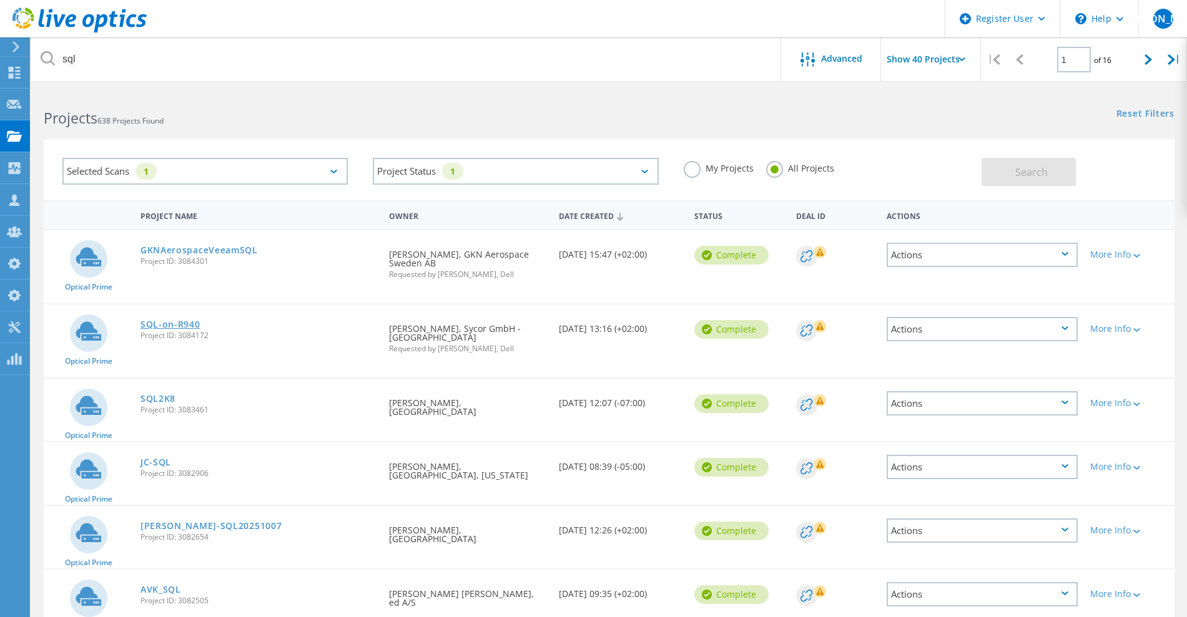
click at [180, 329] on link "SQL-on-R940" at bounding box center [170, 324] width 60 height 9
click at [167, 395] on link "SQL2K8" at bounding box center [157, 399] width 35 height 9
click at [162, 458] on link "JC-SQL" at bounding box center [155, 462] width 31 height 9
click at [176, 522] on link "[PERSON_NAME]-SQL20251007" at bounding box center [211, 526] width 142 height 9
click at [170, 586] on link "AVK_SQL" at bounding box center [160, 590] width 41 height 9
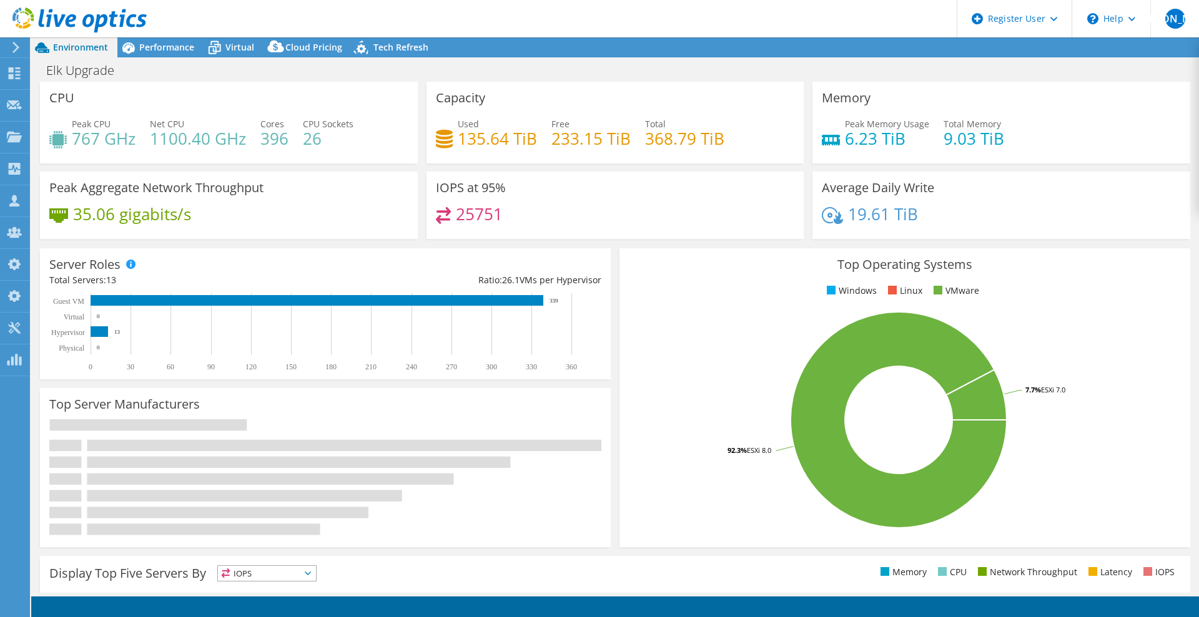
select select "USD"
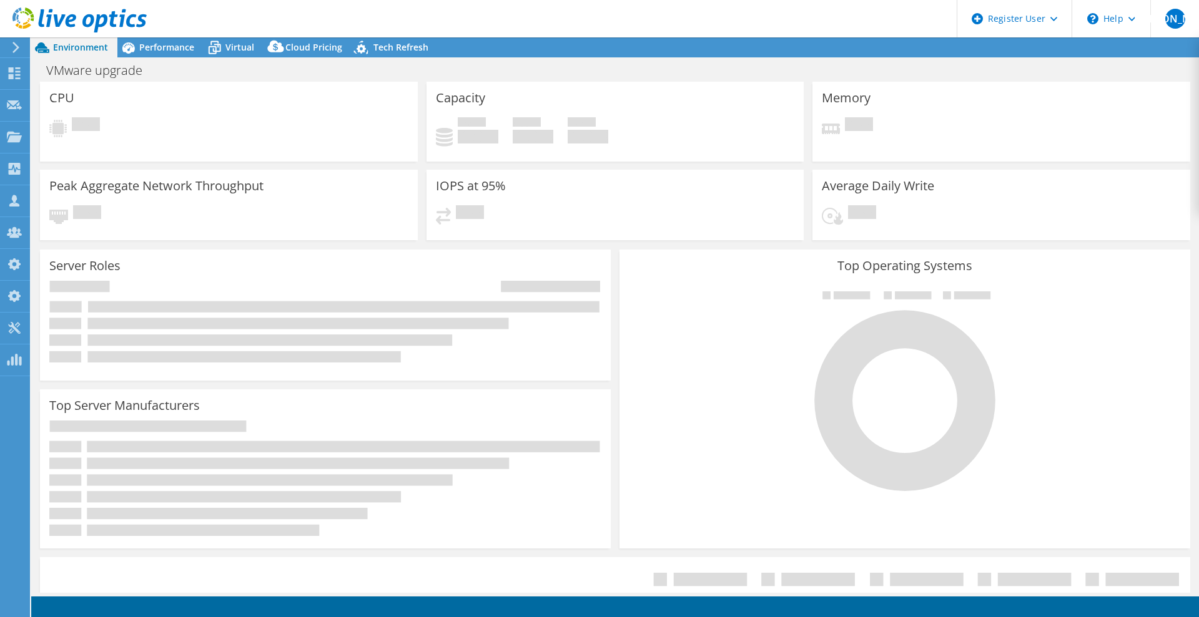
select select "USD"
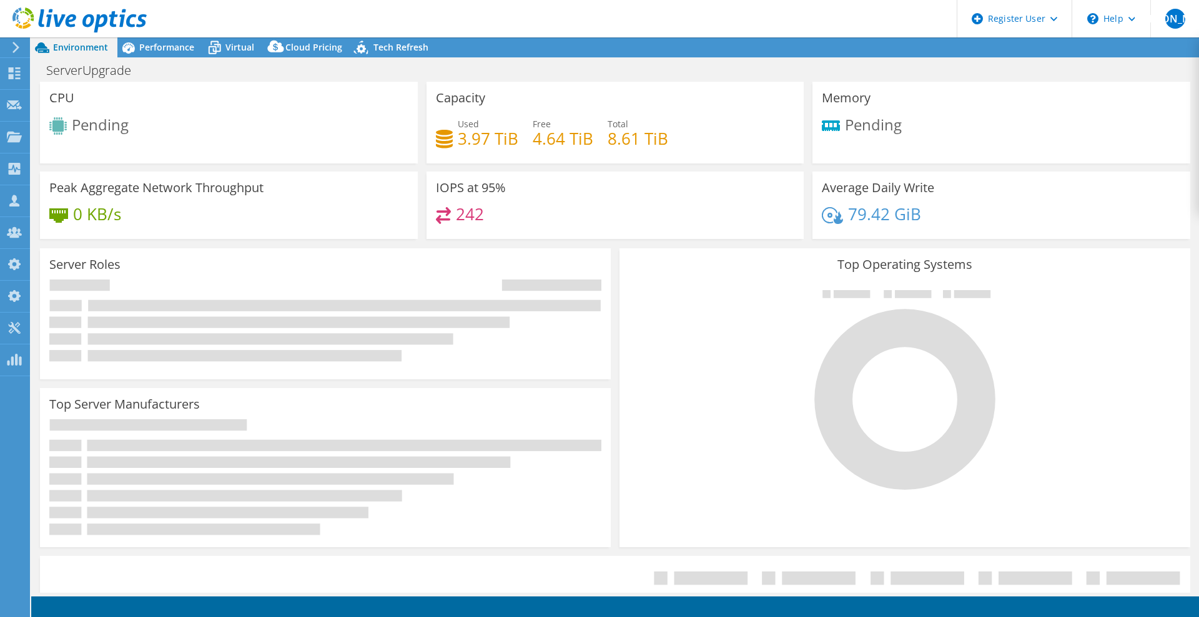
select select "USD"
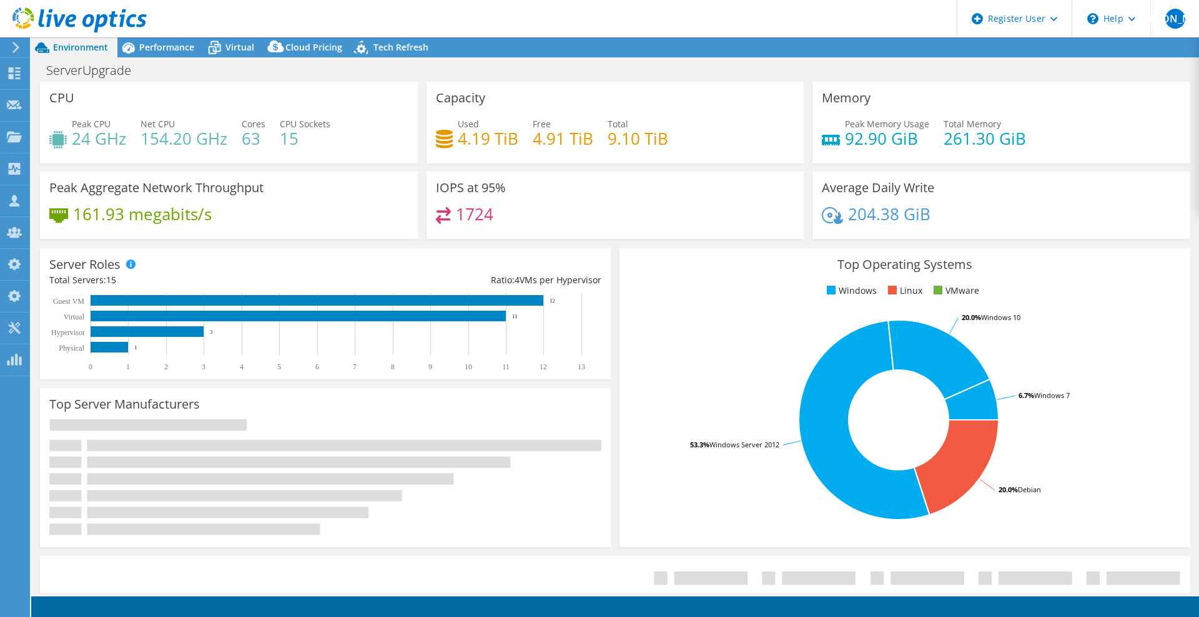
select select "USD"
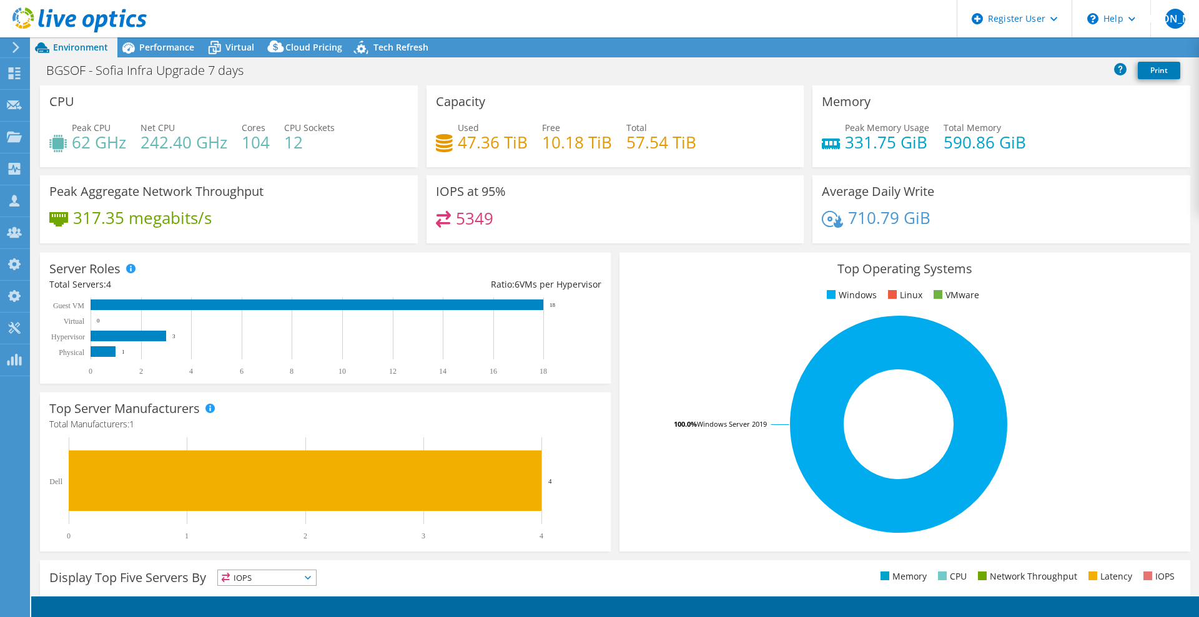
select select "EUFrankfurt"
select select "EUR"
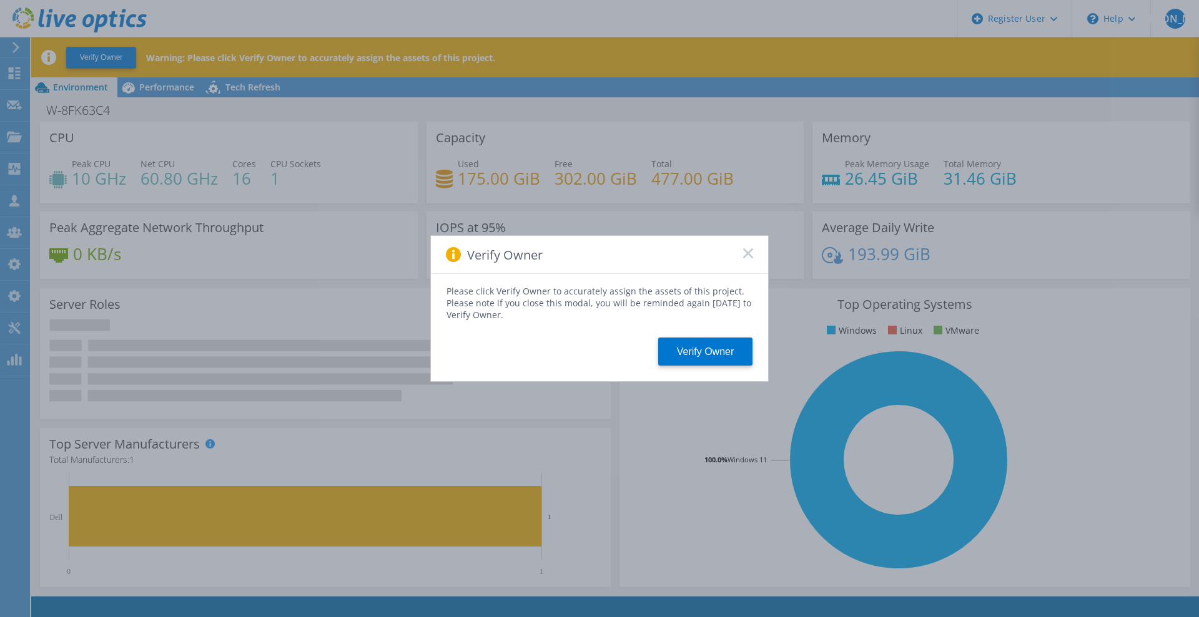
click at [749, 254] on rect at bounding box center [747, 253] width 11 height 11
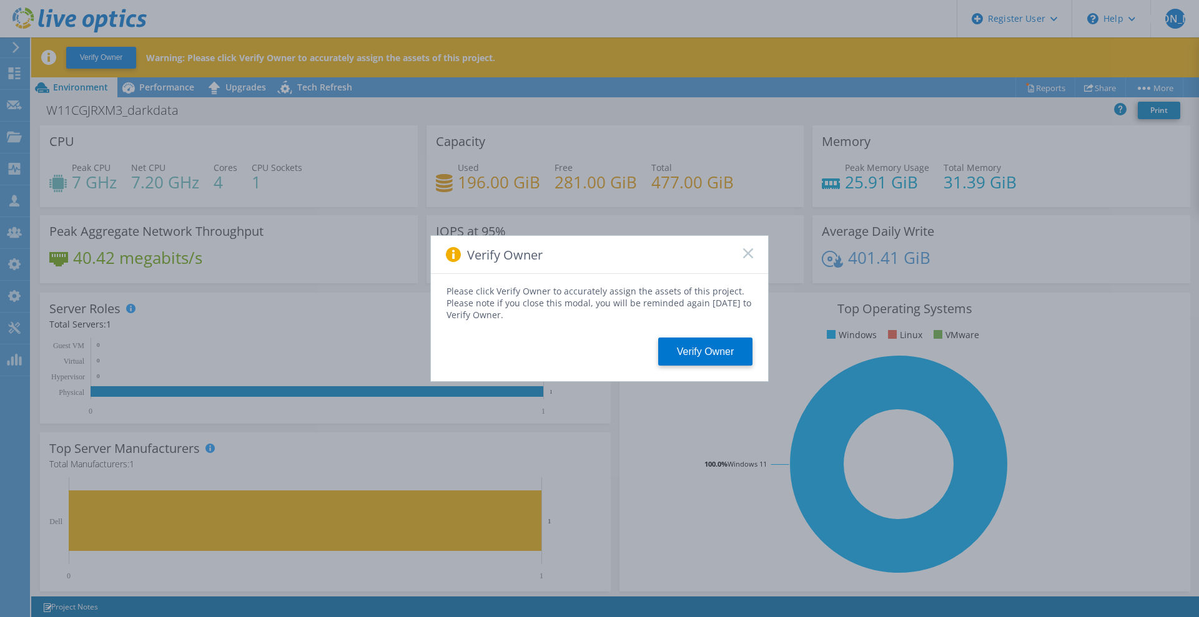
drag, startPoint x: 749, startPoint y: 253, endPoint x: 454, endPoint y: 167, distance: 306.4
click at [747, 253] on rect at bounding box center [747, 253] width 11 height 11
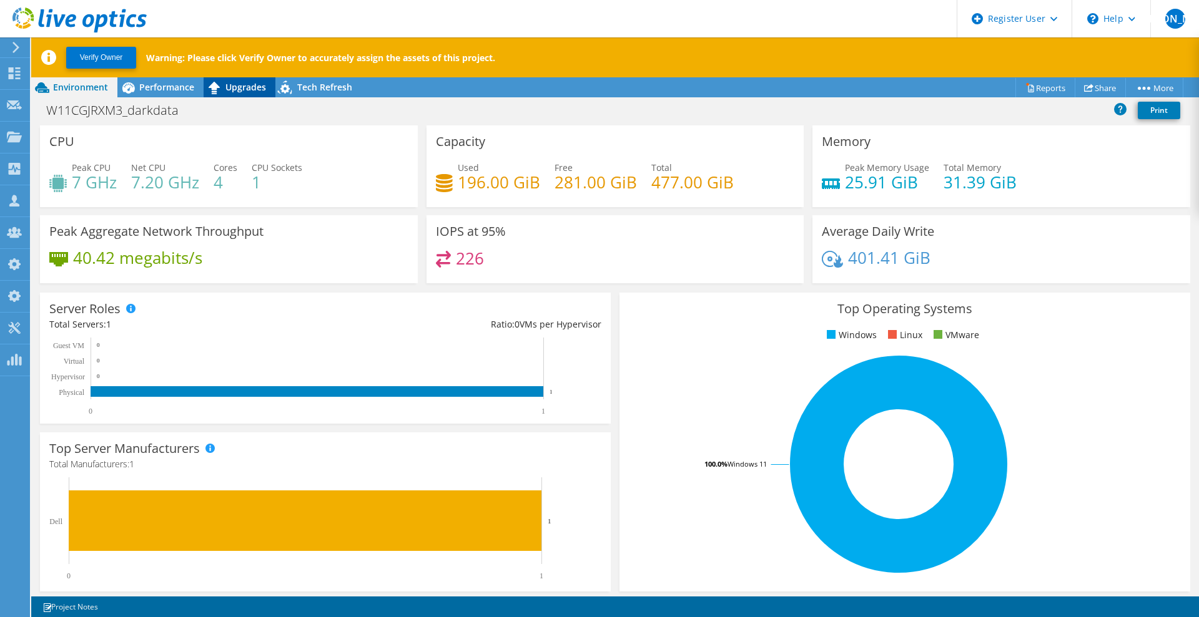
click at [232, 87] on span "Upgrades" at bounding box center [245, 87] width 41 height 12
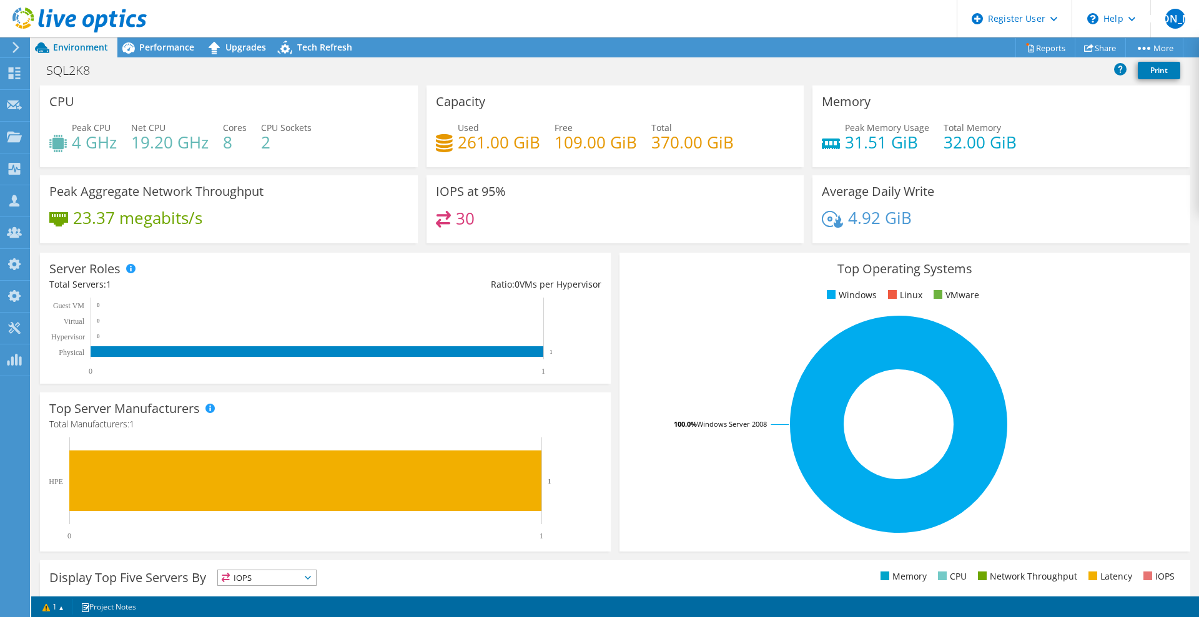
click at [242, 63] on div "SQL2K8 Print" at bounding box center [614, 70] width 1167 height 23
click at [242, 52] on span "Upgrades" at bounding box center [245, 47] width 41 height 12
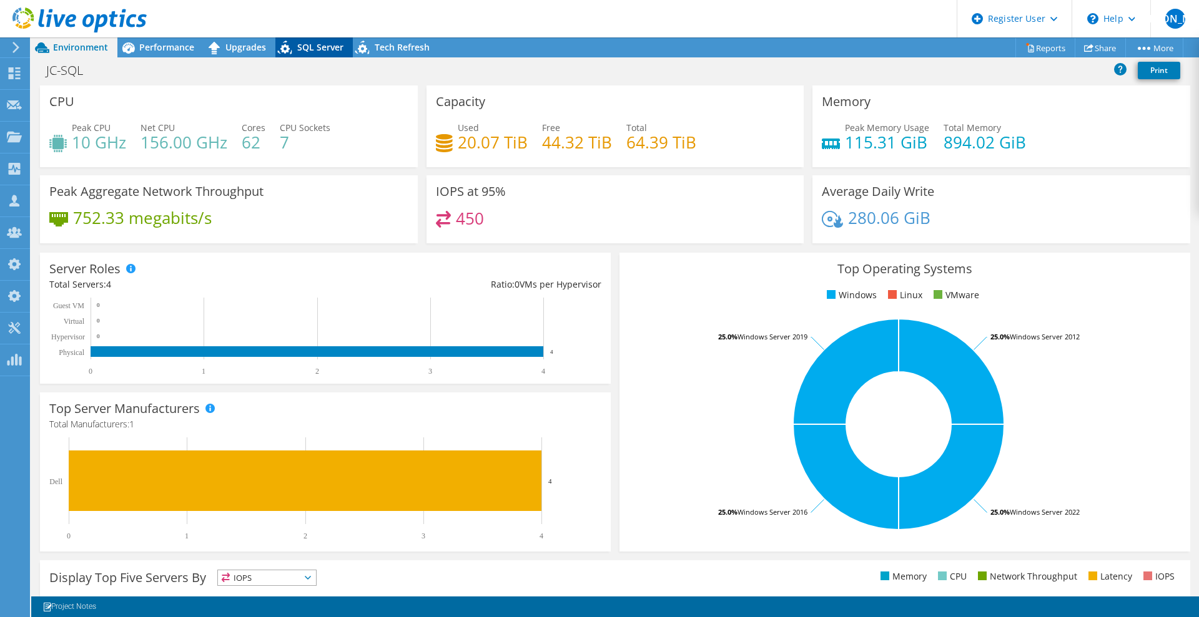
click at [309, 53] on span "SQL Server" at bounding box center [320, 47] width 46 height 12
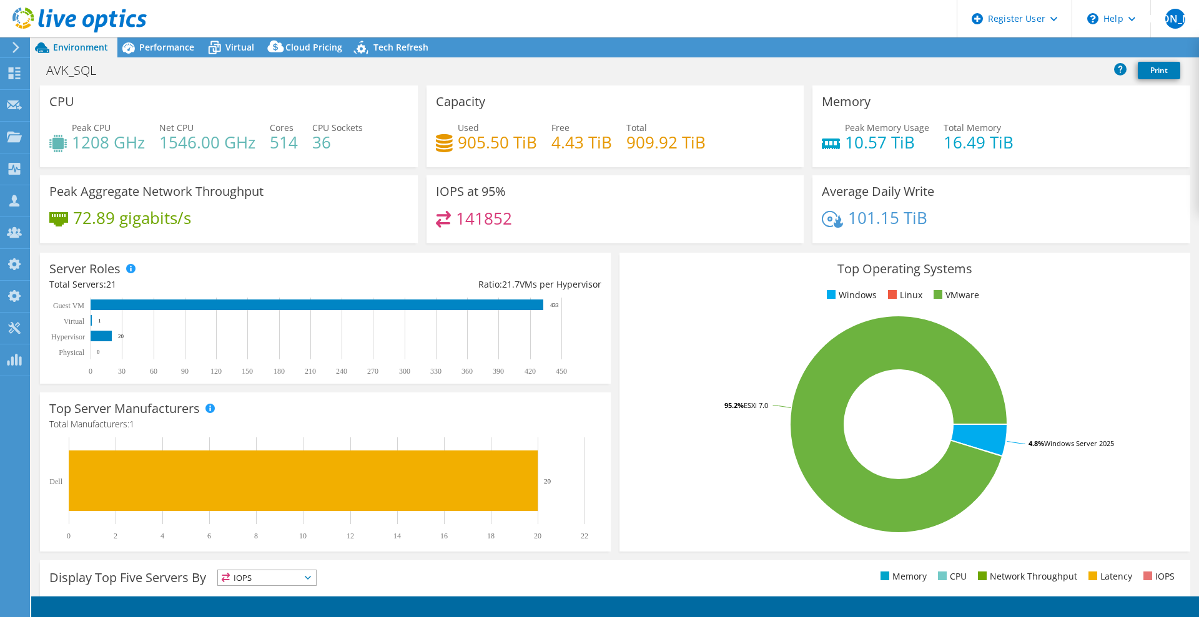
select select "USD"
